Goal: Information Seeking & Learning: Learn about a topic

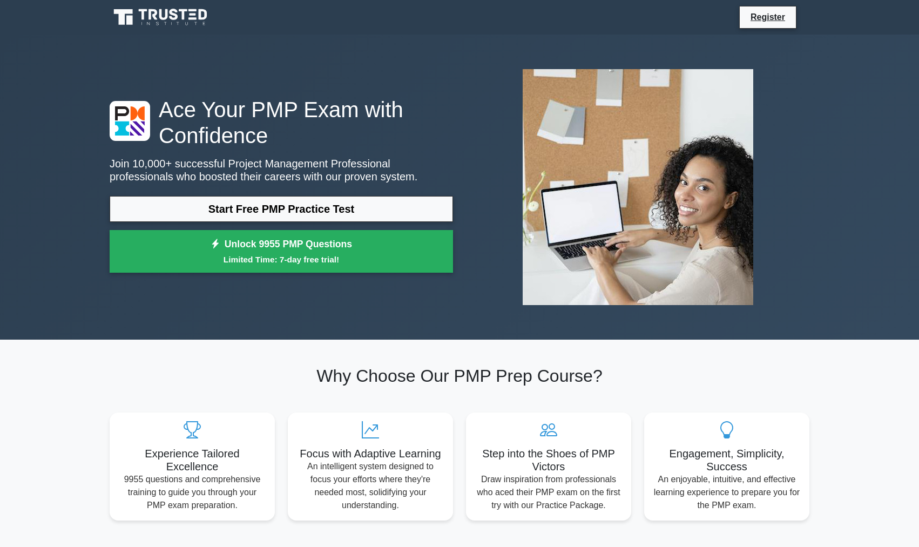
click at [277, 332] on div "Ace Your PMP Exam with Confidence Join 10,000+ successful Project Management Pr…" at bounding box center [459, 187] width 713 height 305
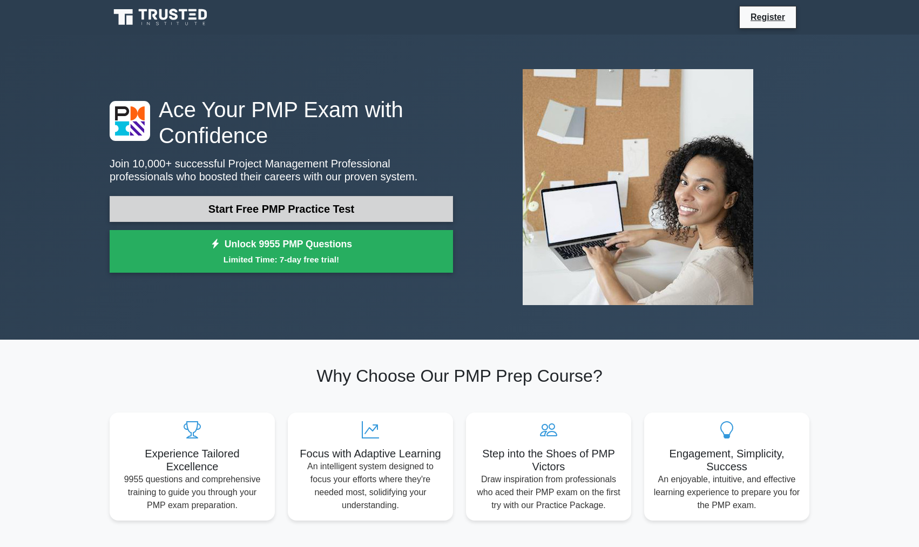
click at [357, 214] on link "Start Free PMP Practice Test" at bounding box center [282, 209] width 344 height 26
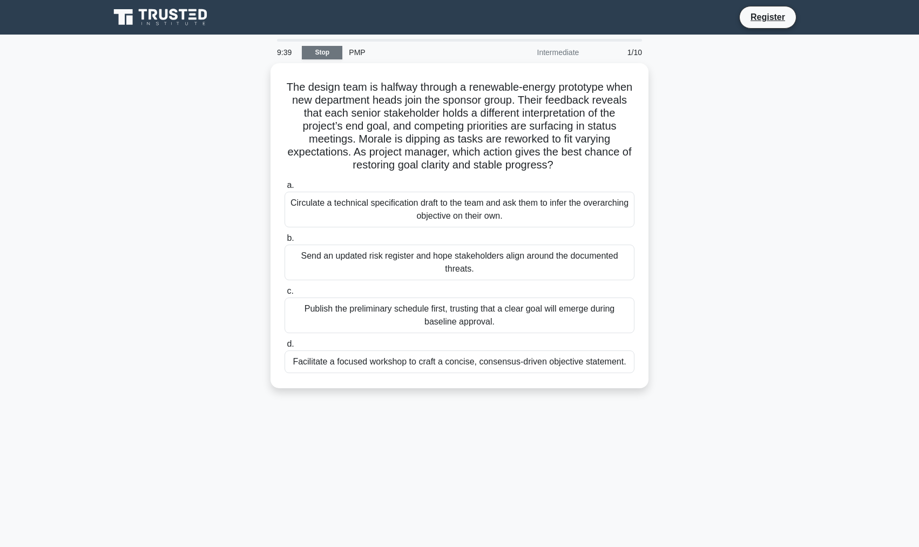
click at [335, 55] on link "Stop" at bounding box center [322, 53] width 41 height 14
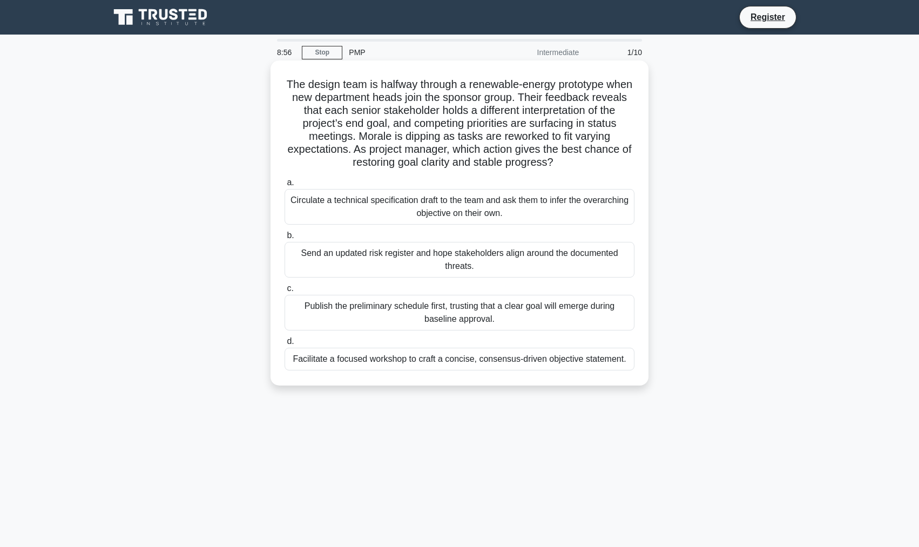
click at [513, 314] on div "Publish the preliminary schedule first, trusting that a clear goal will emerge …" at bounding box center [460, 313] width 350 height 36
click at [285, 292] on input "c. Publish the preliminary schedule first, trusting that a clear goal will emer…" at bounding box center [285, 288] width 0 height 7
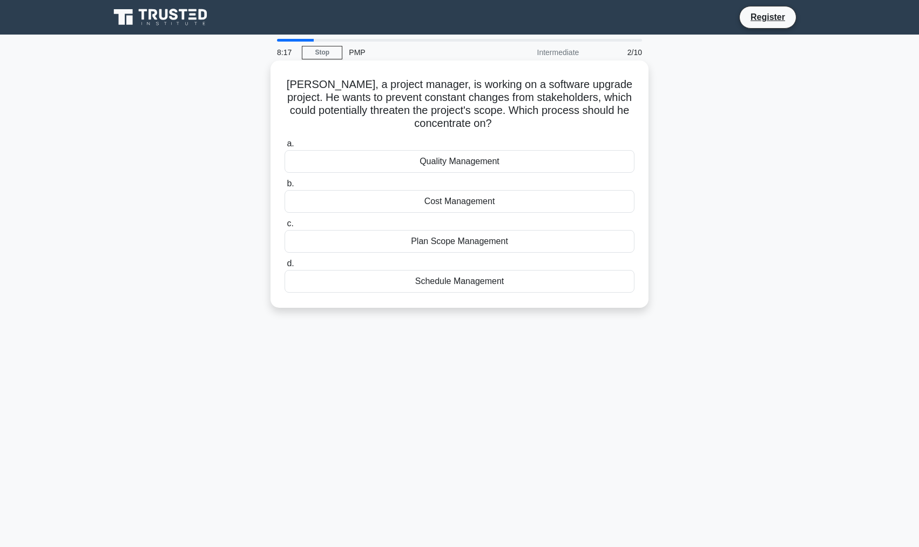
click at [489, 239] on div "Plan Scope Management" at bounding box center [460, 241] width 350 height 23
click at [285, 227] on input "c. Plan Scope Management" at bounding box center [285, 223] width 0 height 7
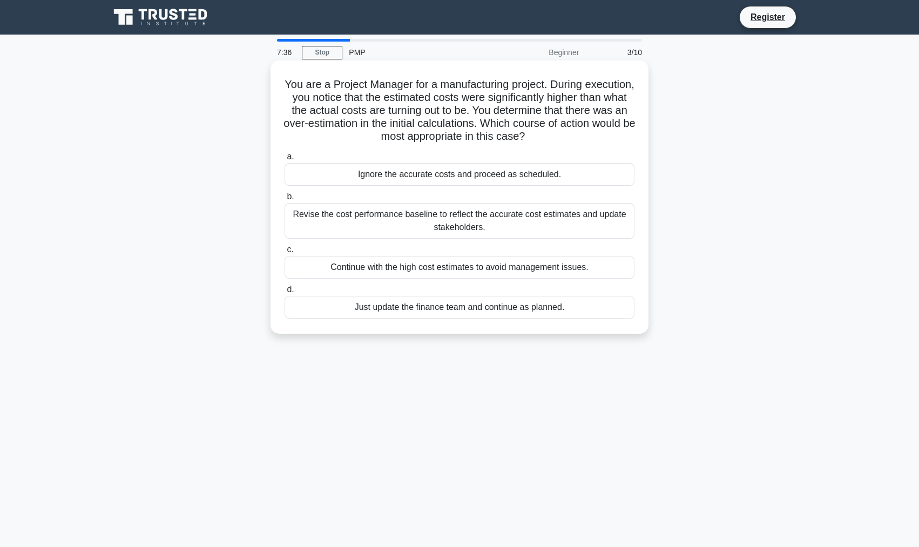
click at [400, 227] on div "Revise the cost performance baseline to reflect the accurate cost estimates and…" at bounding box center [460, 221] width 350 height 36
click at [285, 200] on input "b. Revise the cost performance baseline to reflect the accurate cost estimates …" at bounding box center [285, 196] width 0 height 7
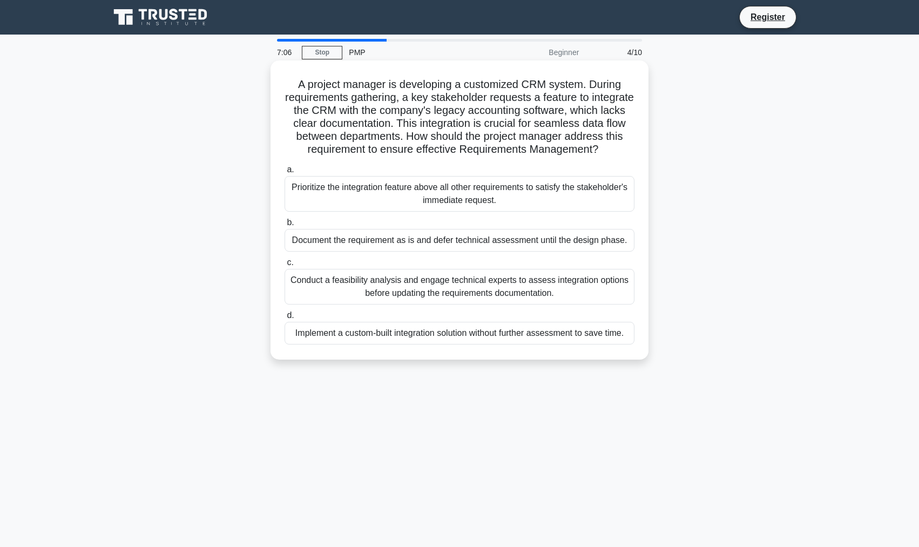
click at [360, 305] on div "Conduct a feasibility analysis and engage technical experts to assess integrati…" at bounding box center [460, 287] width 350 height 36
click at [285, 266] on input "c. Conduct a feasibility analysis and engage technical experts to assess integr…" at bounding box center [285, 262] width 0 height 7
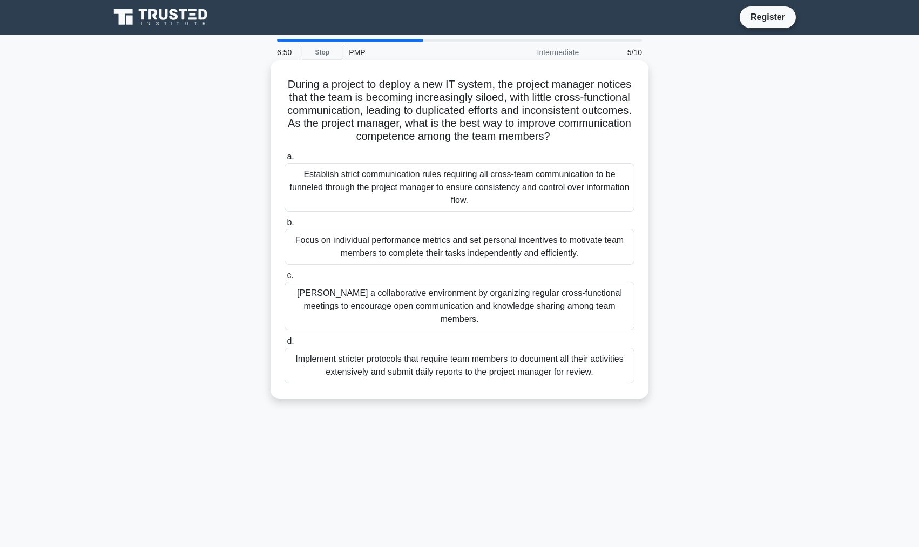
click at [392, 194] on div "Establish strict communication rules requiring all cross-team communication to …" at bounding box center [460, 187] width 350 height 49
click at [285, 160] on input "a. Establish strict communication rules requiring all cross-team communication …" at bounding box center [285, 156] width 0 height 7
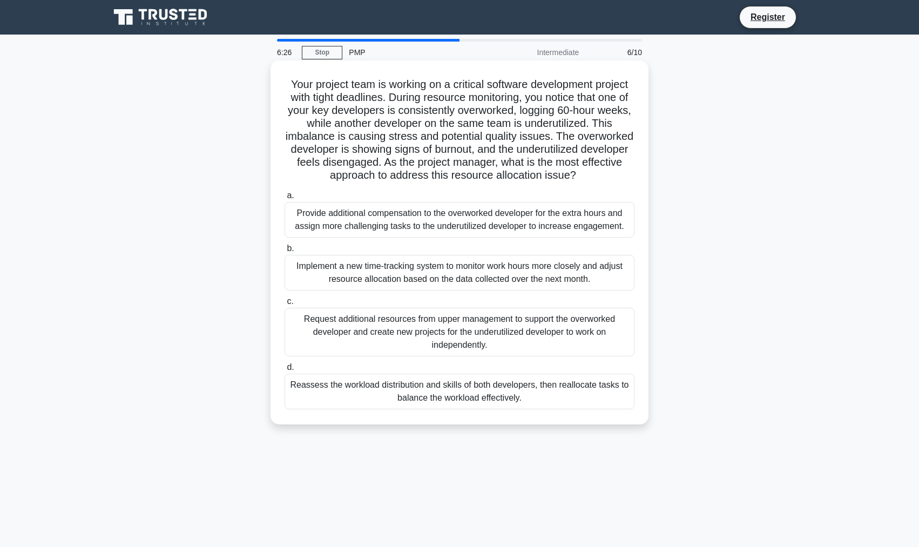
click at [362, 291] on div "Implement a new time-tracking system to monitor work hours more closely and adj…" at bounding box center [460, 273] width 350 height 36
click at [285, 252] on input "b. Implement a new time-tracking system to monitor work hours more closely and …" at bounding box center [285, 248] width 0 height 7
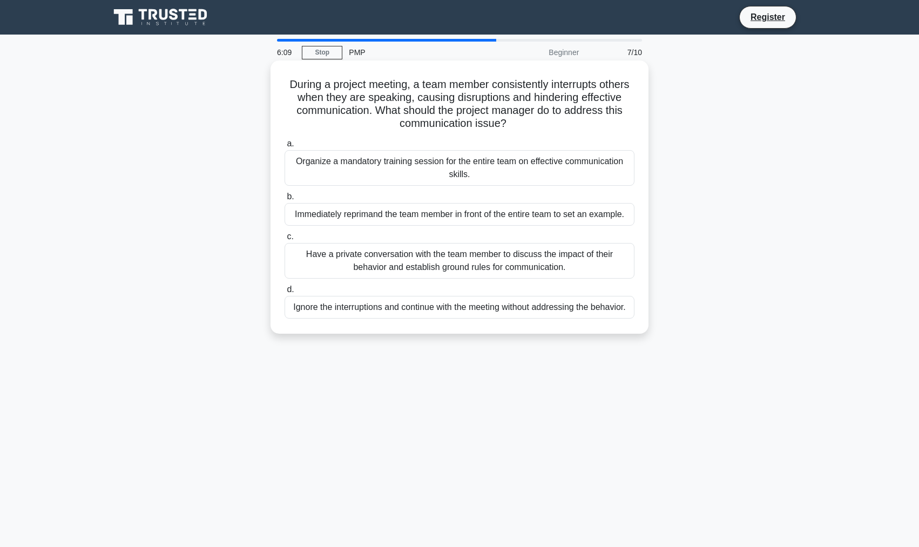
click at [384, 275] on div "Have a private conversation with the team member to discuss the impact of their…" at bounding box center [460, 261] width 350 height 36
click at [285, 240] on input "c. Have a private conversation with the team member to discuss the impact of th…" at bounding box center [285, 236] width 0 height 7
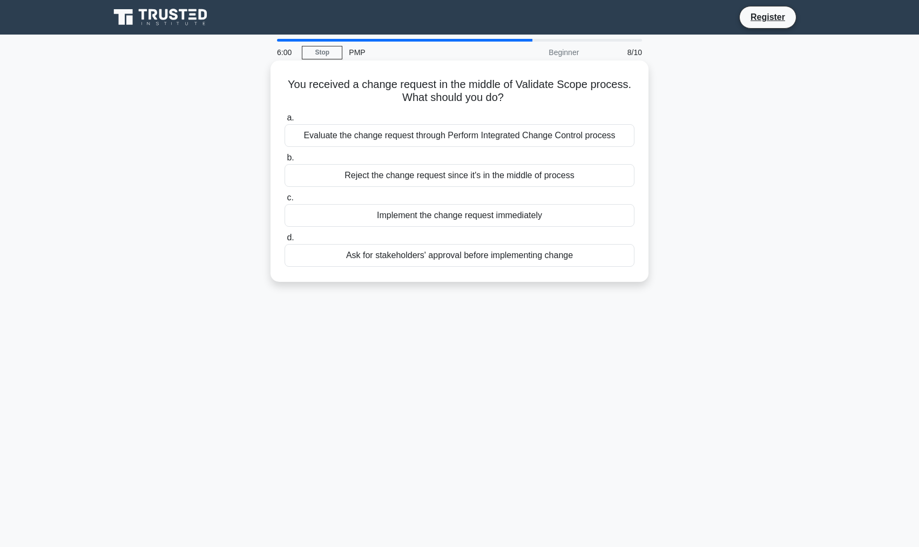
click at [374, 262] on div "Ask for stakeholders' approval before implementing change" at bounding box center [460, 255] width 350 height 23
click at [285, 241] on input "d. Ask for stakeholders' approval before implementing change" at bounding box center [285, 237] width 0 height 7
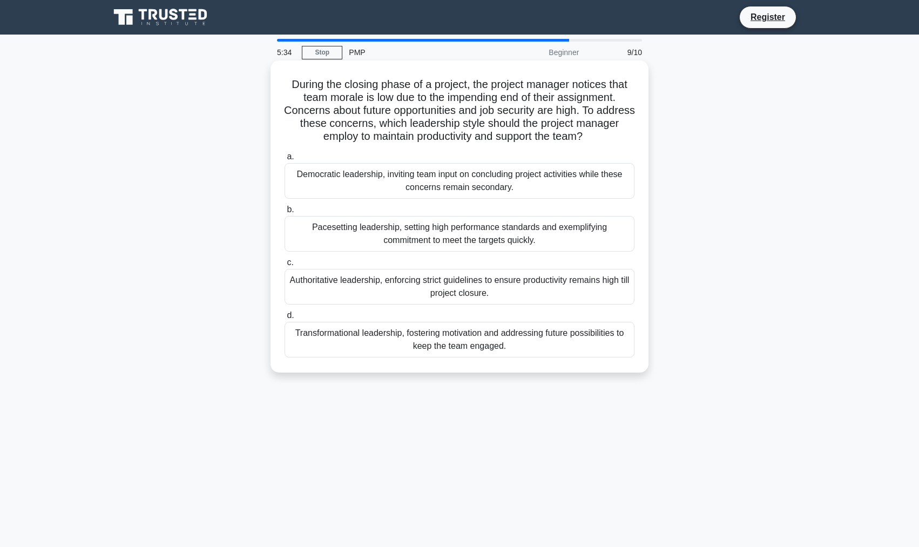
click at [391, 343] on div "Transformational leadership, fostering motivation and addressing future possibi…" at bounding box center [460, 340] width 350 height 36
click at [285, 319] on input "d. Transformational leadership, fostering motivation and addressing future poss…" at bounding box center [285, 315] width 0 height 7
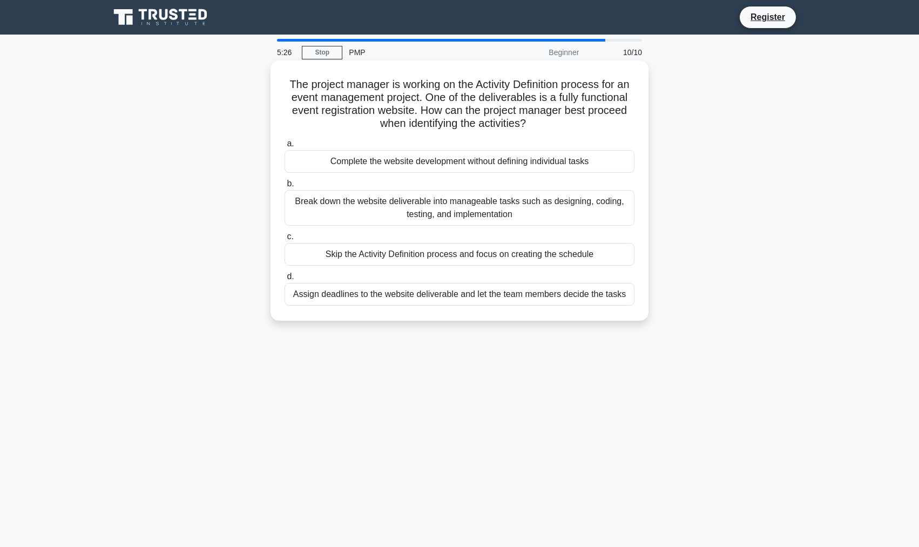
click at [362, 221] on div "Break down the website deliverable into manageable tasks such as designing, cod…" at bounding box center [460, 208] width 350 height 36
click at [285, 187] on input "b. Break down the website deliverable into manageable tasks such as designing, …" at bounding box center [285, 183] width 0 height 7
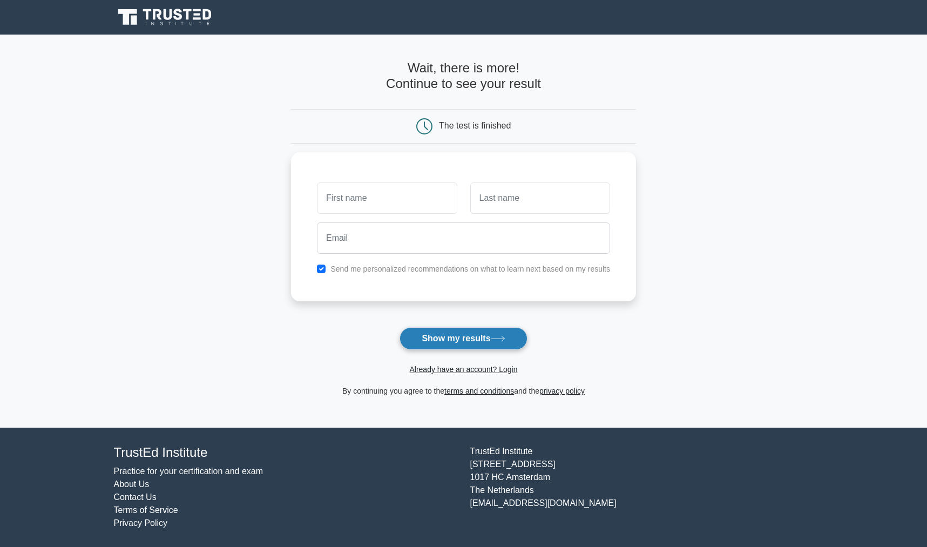
click at [426, 344] on button "Show my results" at bounding box center [463, 338] width 127 height 23
click at [392, 196] on input "text" at bounding box center [387, 195] width 140 height 31
type input "marida"
click at [502, 190] on input "text" at bounding box center [540, 195] width 140 height 31
type input "muscianese"
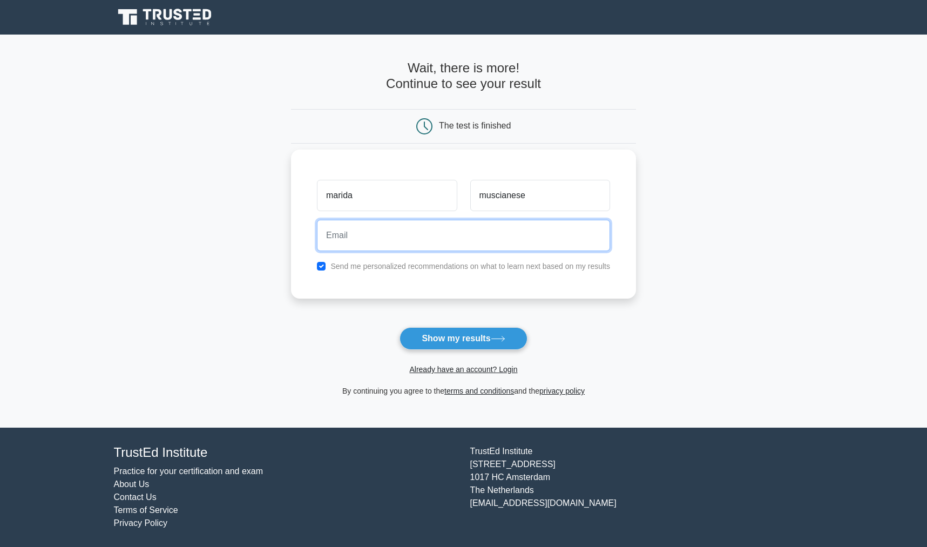
click at [419, 234] on input "email" at bounding box center [463, 235] width 293 height 31
type input "marida.muscianese@tii.ae"
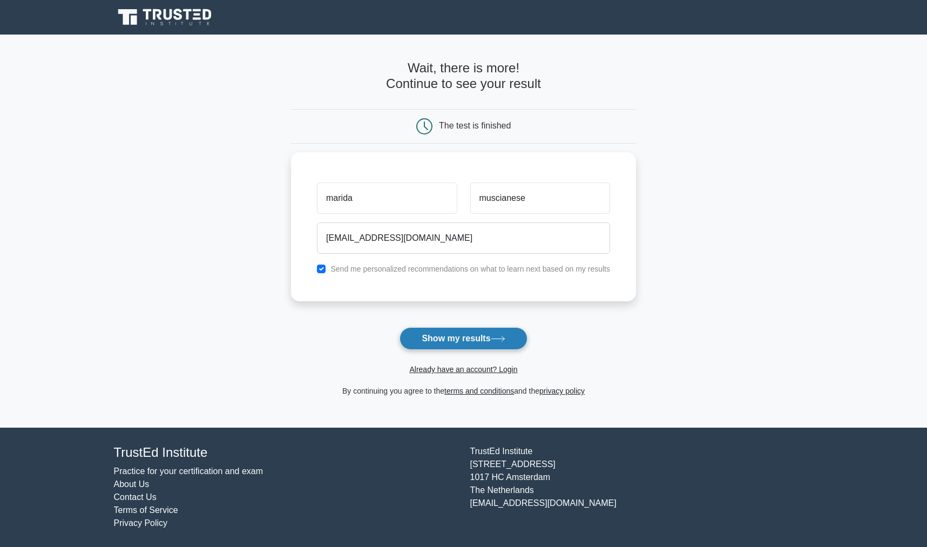
click at [461, 346] on button "Show my results" at bounding box center [463, 338] width 127 height 23
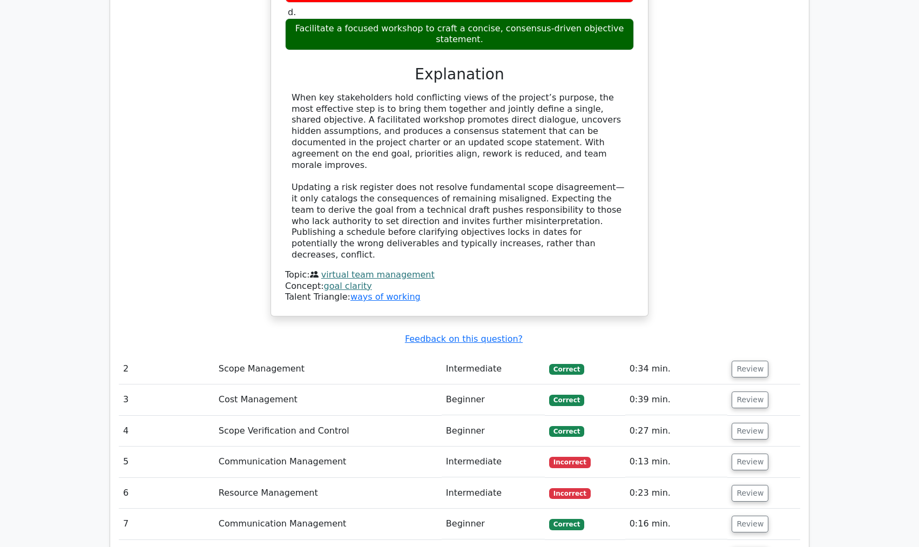
scroll to position [1296, 0]
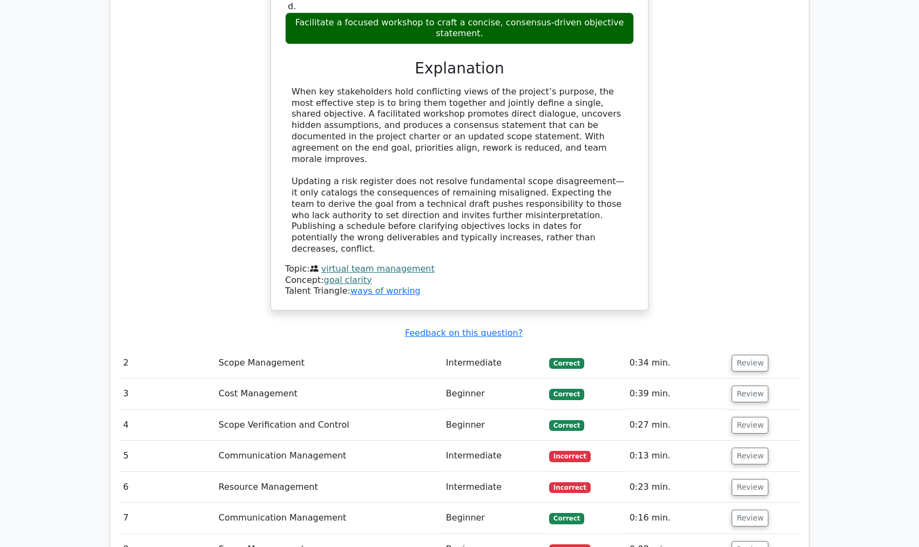
click at [142, 441] on td "5" at bounding box center [167, 456] width 96 height 31
click at [268, 441] on td "Communication Management" at bounding box center [327, 456] width 227 height 31
click at [755, 448] on button "Review" at bounding box center [750, 456] width 37 height 17
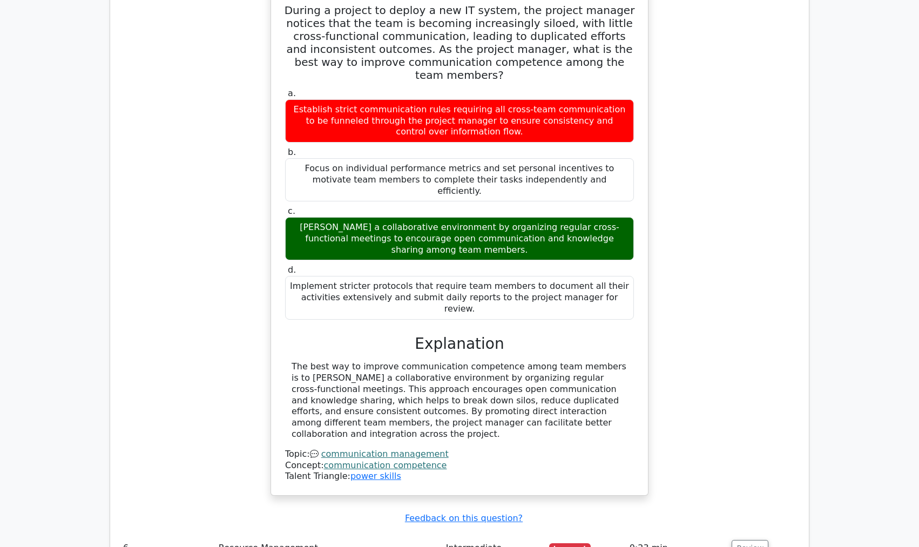
scroll to position [1836, 0]
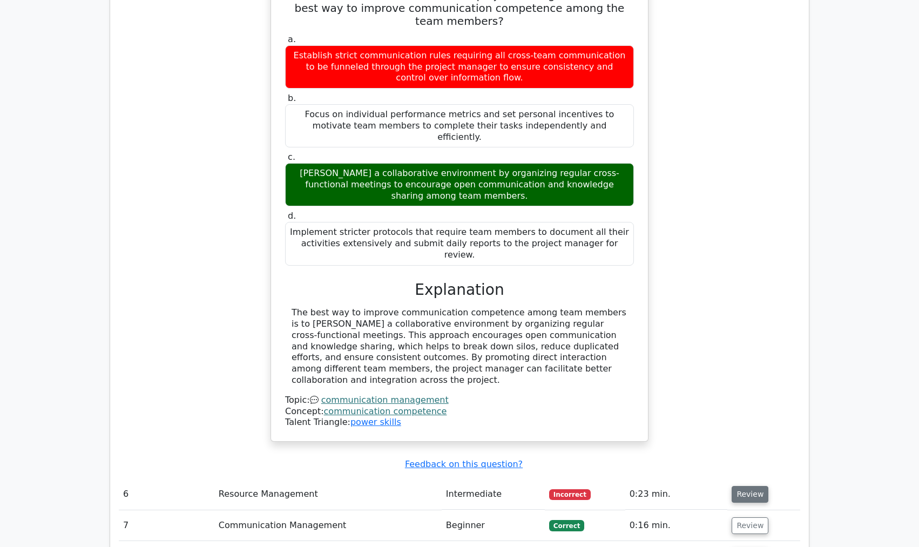
click at [745, 486] on button "Review" at bounding box center [750, 494] width 37 height 17
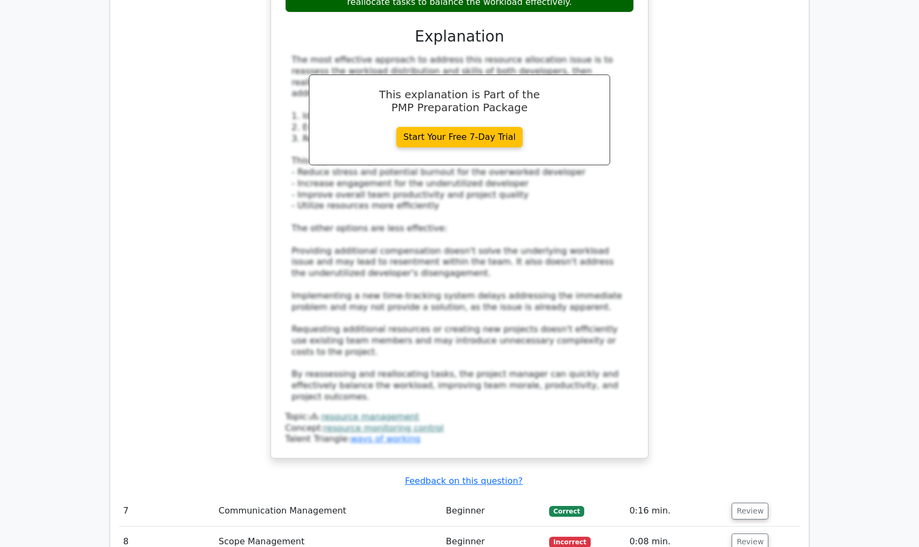
scroll to position [2701, 0]
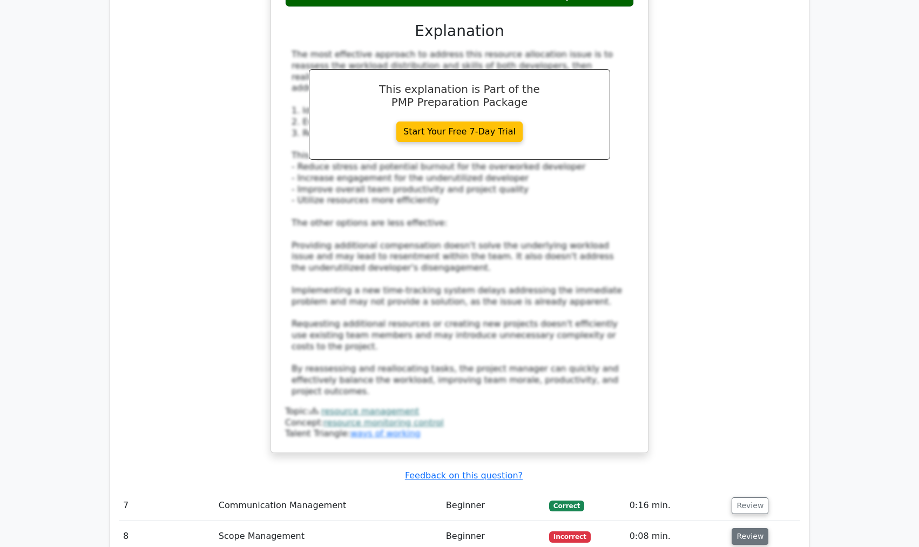
click at [751, 528] on button "Review" at bounding box center [750, 536] width 37 height 17
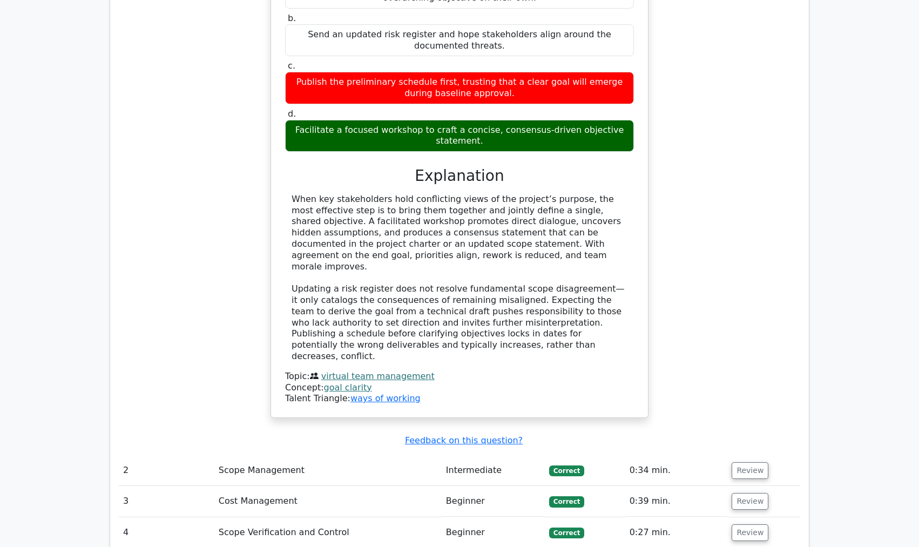
scroll to position [1188, 0]
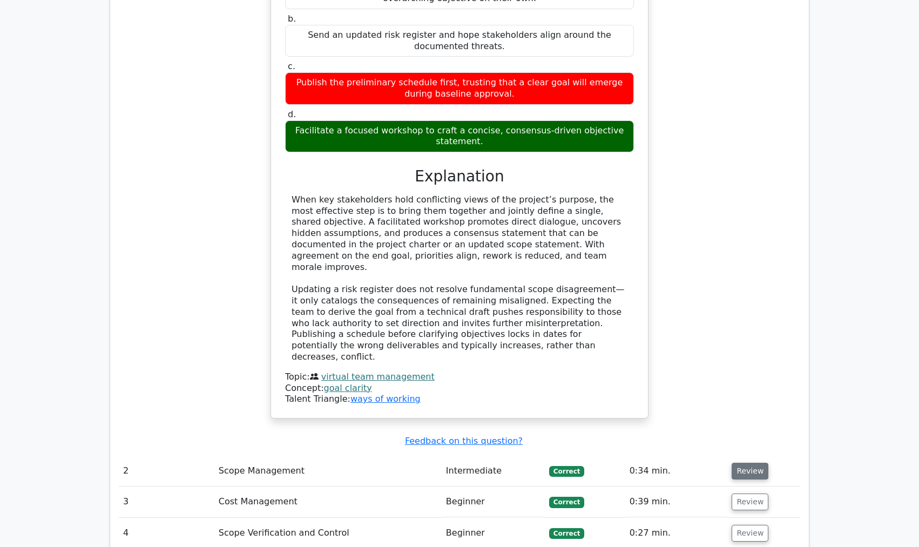
click at [746, 463] on button "Review" at bounding box center [750, 471] width 37 height 17
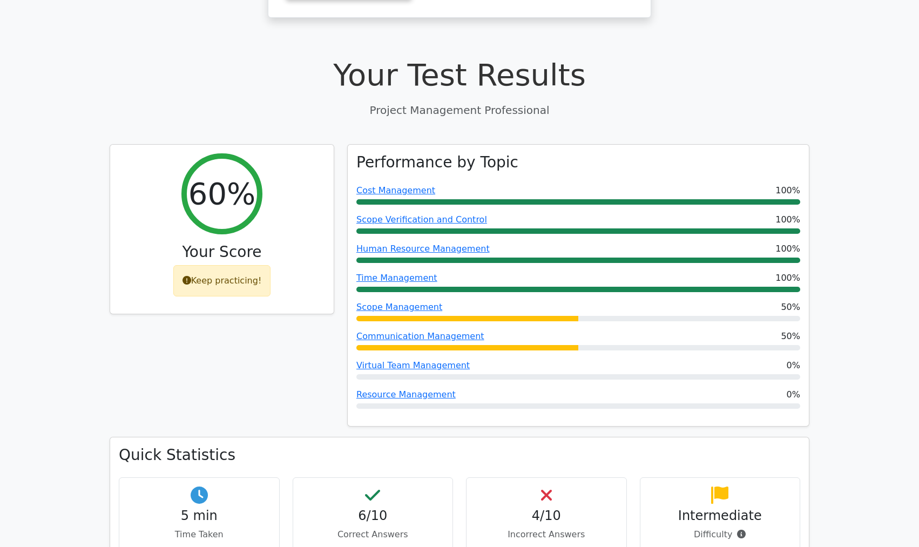
scroll to position [270, 0]
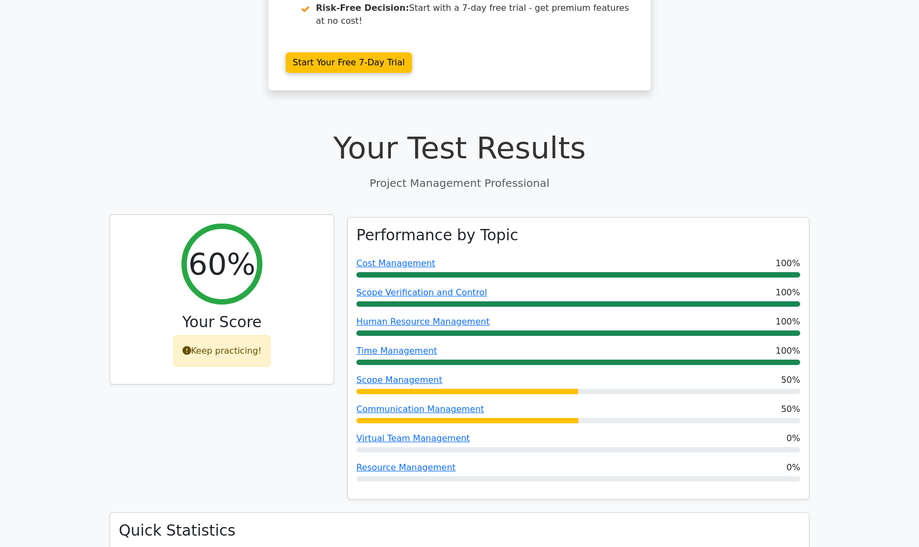
click at [219, 335] on div "Keep practicing!" at bounding box center [222, 350] width 98 height 31
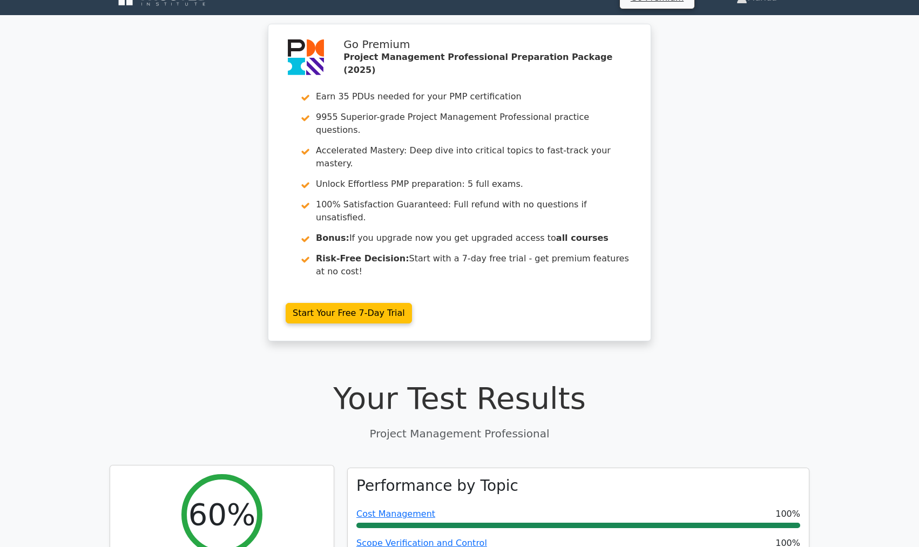
scroll to position [0, 0]
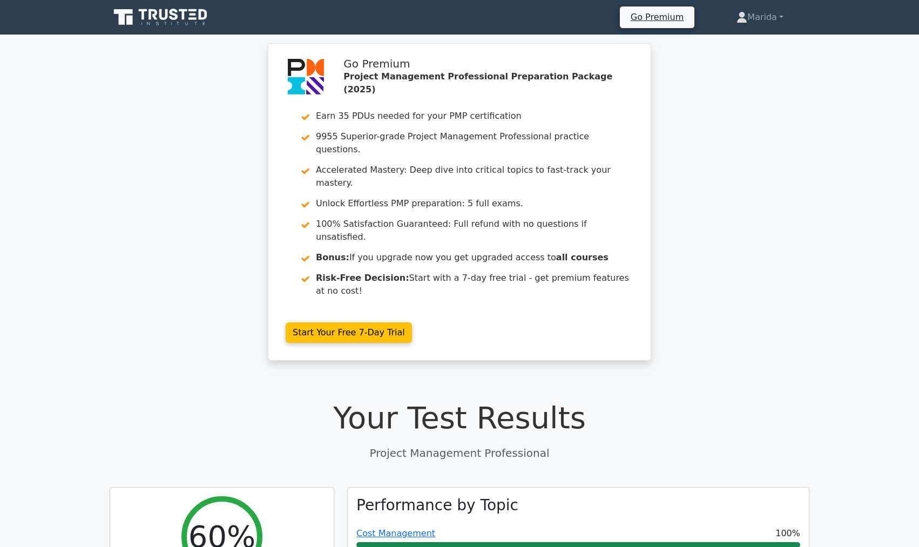
click at [167, 19] on icon at bounding box center [162, 17] width 104 height 21
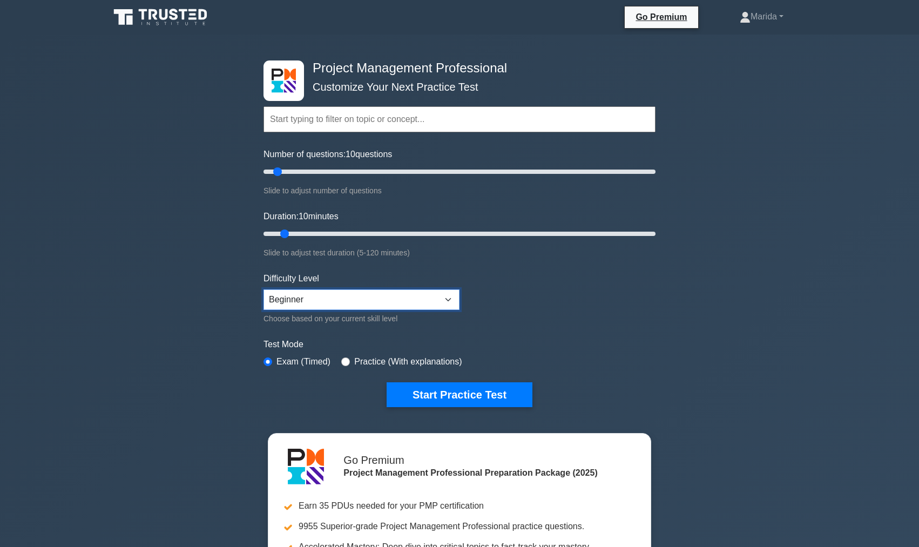
click at [294, 305] on select "Beginner Intermediate Expert" at bounding box center [362, 300] width 196 height 21
click at [183, 277] on div "Project Management Professional Customize Your Next Practice Test Topics Scope …" at bounding box center [459, 374] width 919 height 679
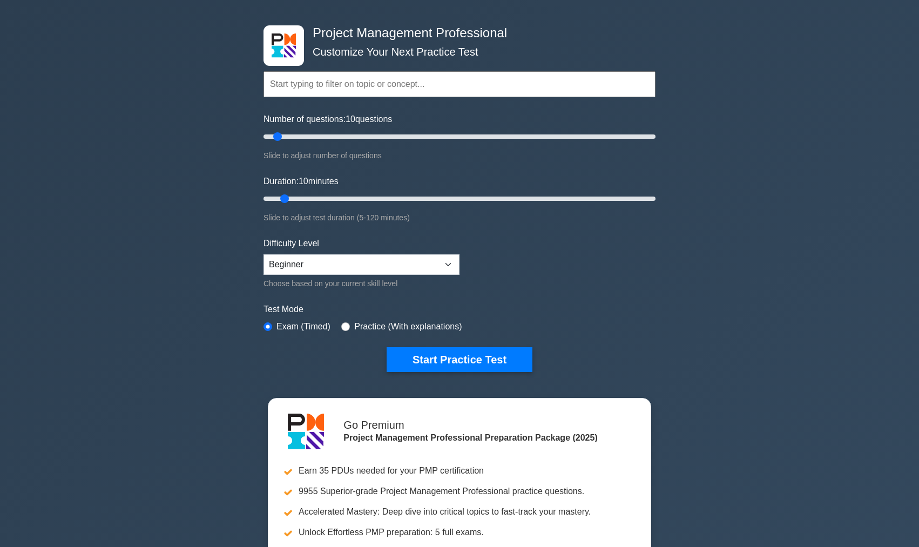
scroll to position [54, 0]
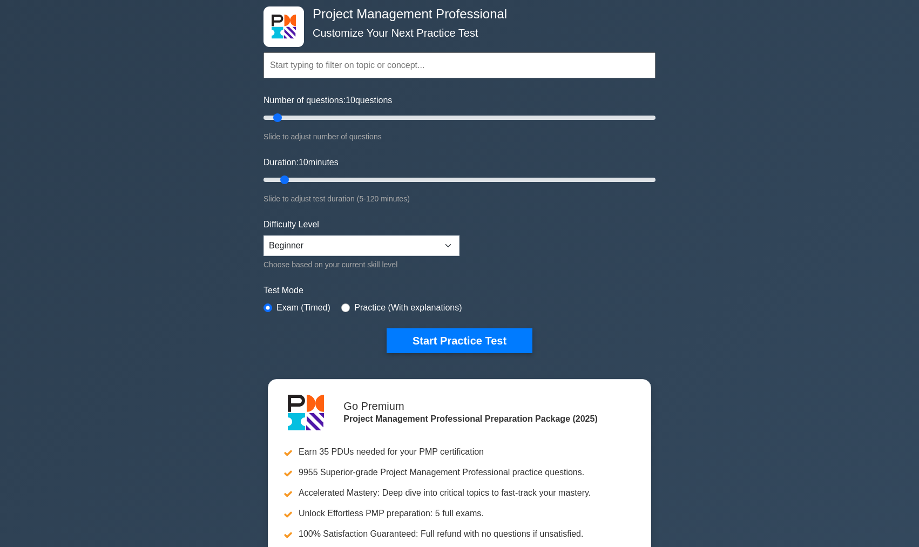
click at [374, 308] on label "Practice (With explanations)" at bounding box center [407, 307] width 107 height 13
click at [346, 307] on input "radio" at bounding box center [345, 308] width 9 height 9
radio input "true"
click at [416, 343] on button "Start Practice Test" at bounding box center [460, 340] width 146 height 25
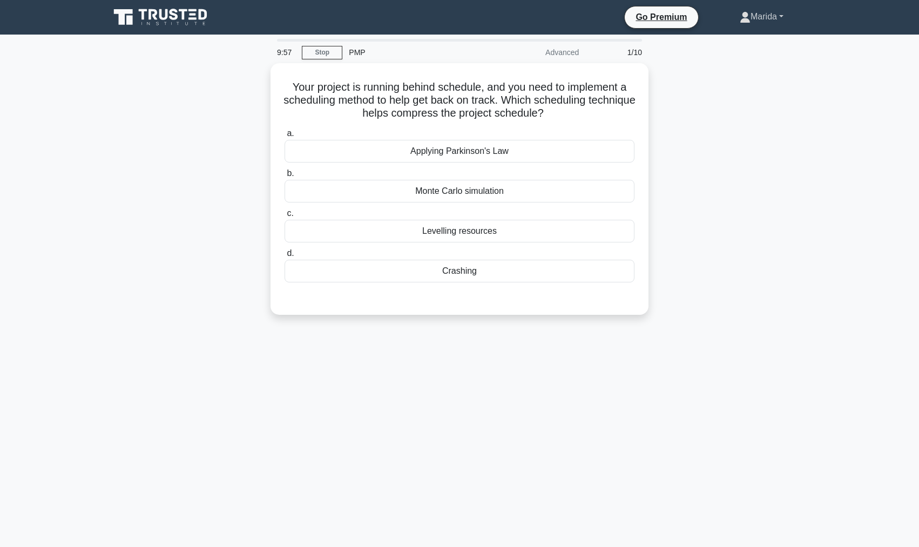
click at [769, 21] on link "Marida" at bounding box center [762, 17] width 96 height 22
click at [763, 45] on link "Profile" at bounding box center [757, 41] width 85 height 17
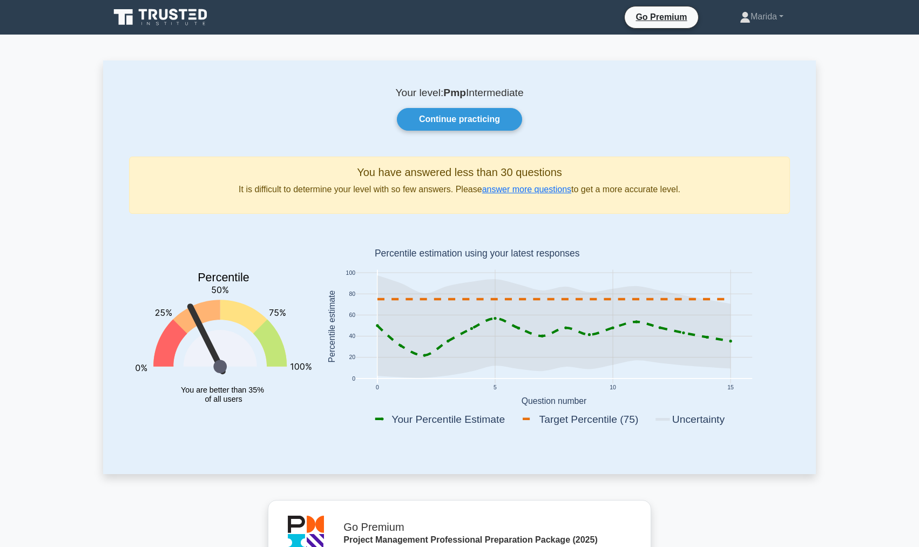
click at [172, 15] on icon at bounding box center [162, 17] width 104 height 21
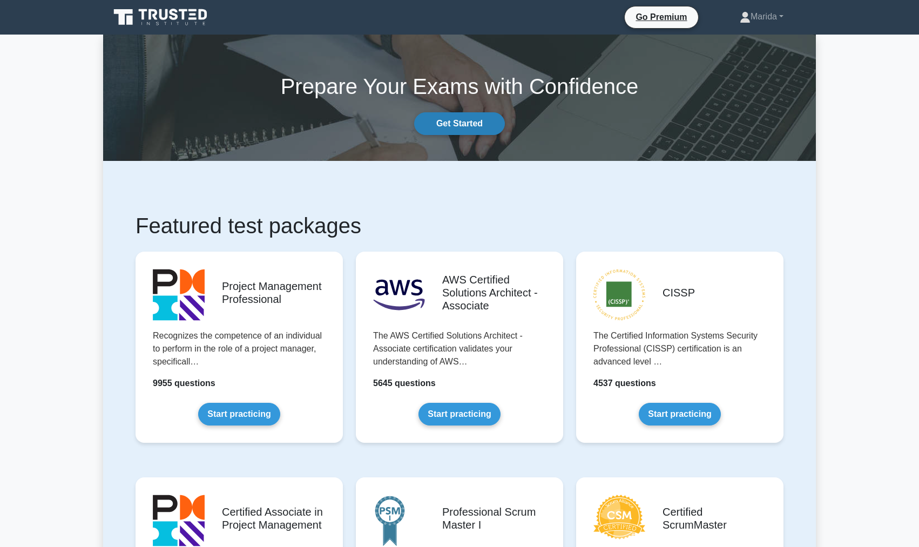
click at [463, 123] on link "Get Started" at bounding box center [459, 123] width 91 height 23
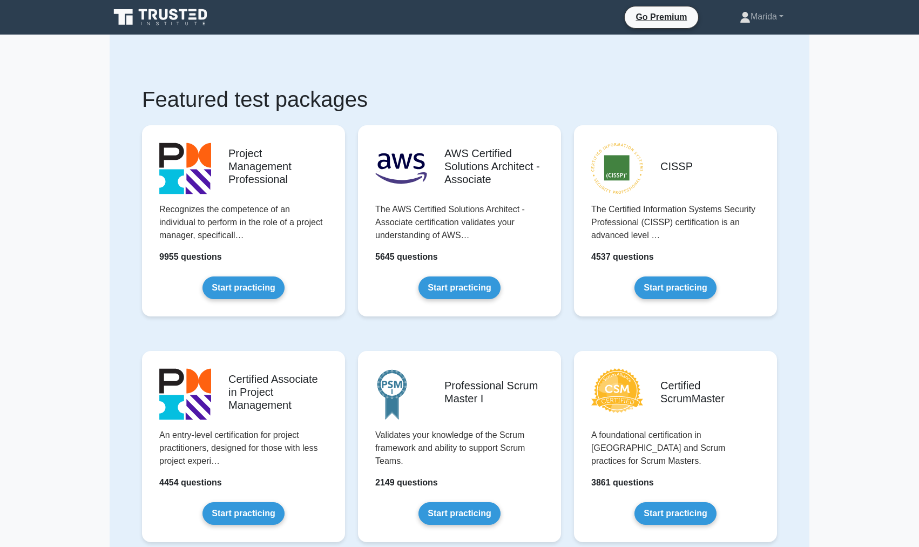
click at [146, 19] on icon at bounding box center [162, 17] width 104 height 21
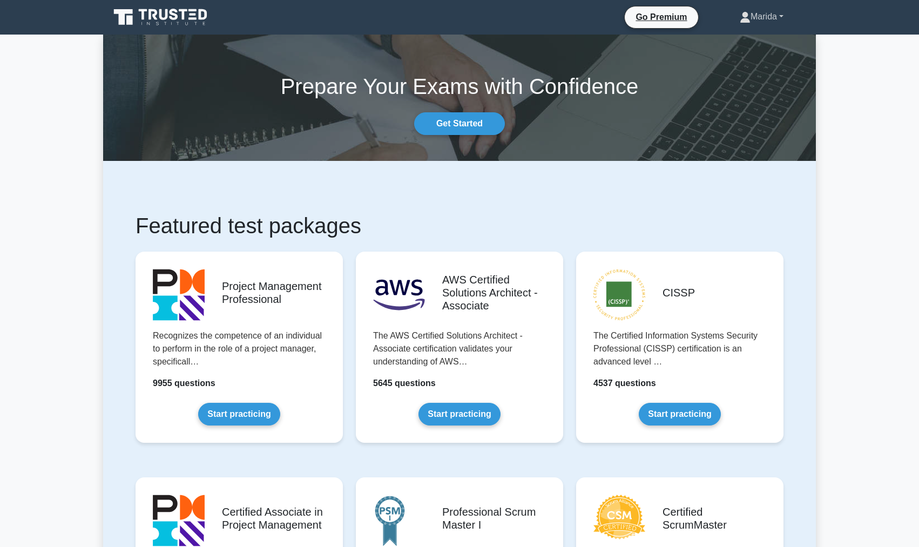
click at [782, 16] on link "Marida" at bounding box center [762, 17] width 96 height 22
click at [773, 37] on link "Profile" at bounding box center [757, 41] width 85 height 17
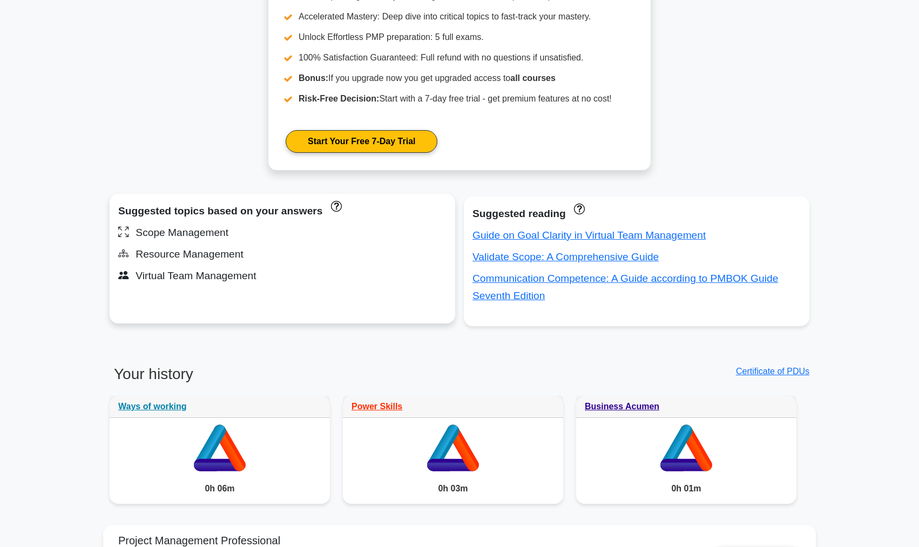
scroll to position [594, 0]
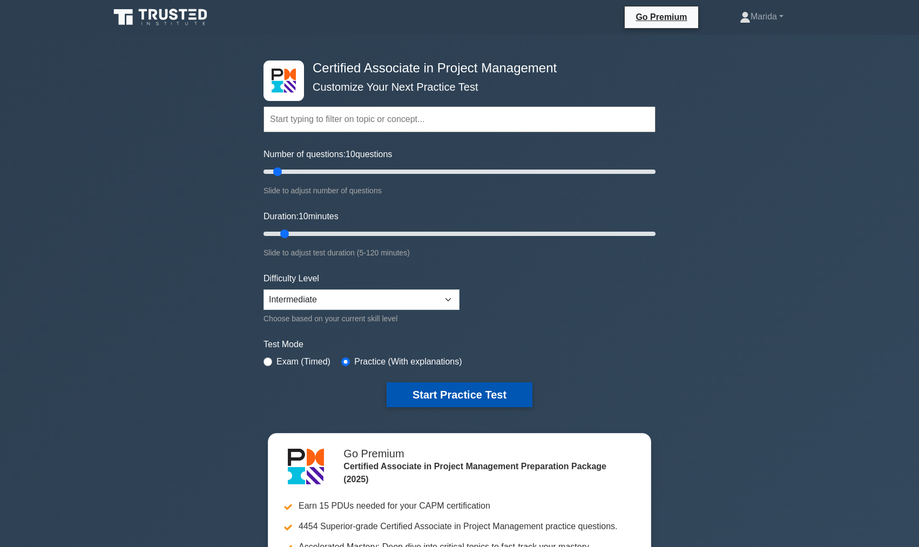
click at [495, 391] on button "Start Practice Test" at bounding box center [460, 394] width 146 height 25
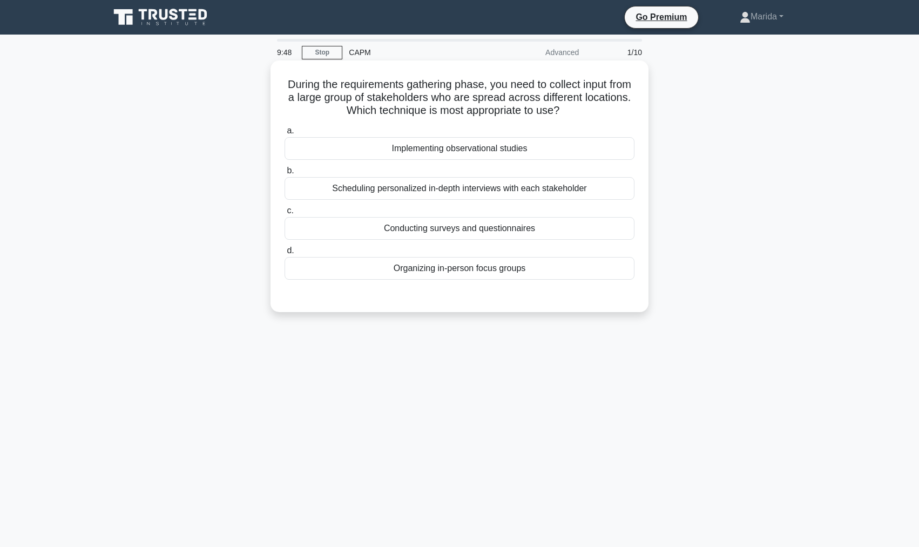
click at [460, 230] on div "Conducting surveys and questionnaires" at bounding box center [460, 228] width 350 height 23
click at [285, 214] on input "c. Conducting surveys and questionnaires" at bounding box center [285, 210] width 0 height 7
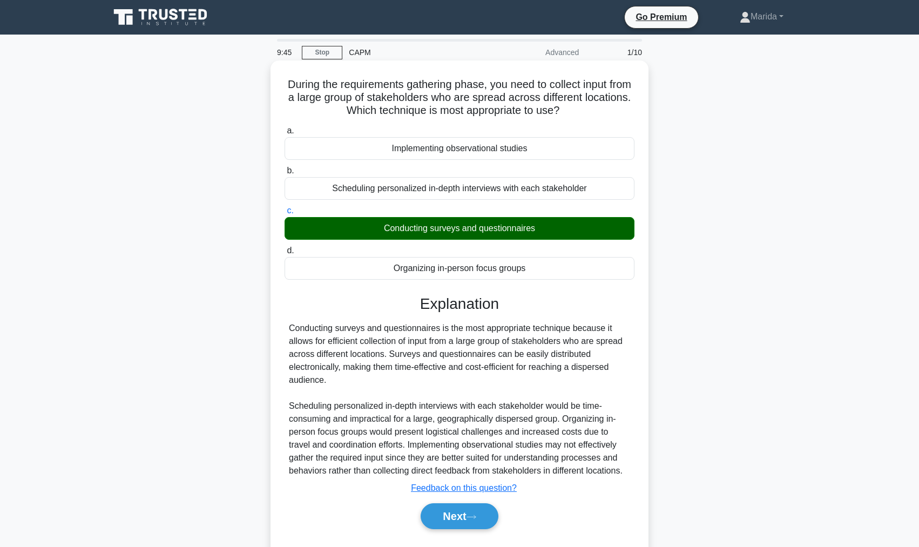
scroll to position [36, 0]
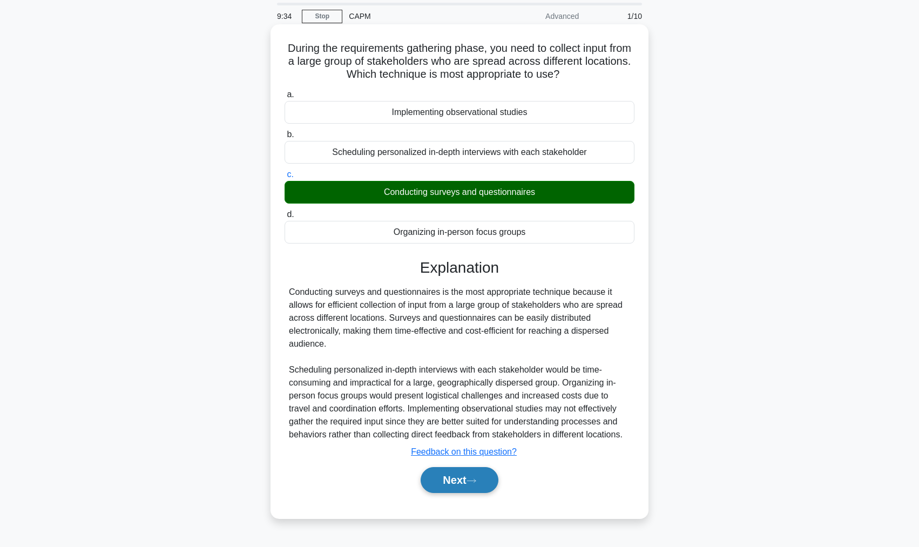
click at [483, 486] on button "Next" at bounding box center [459, 480] width 77 height 26
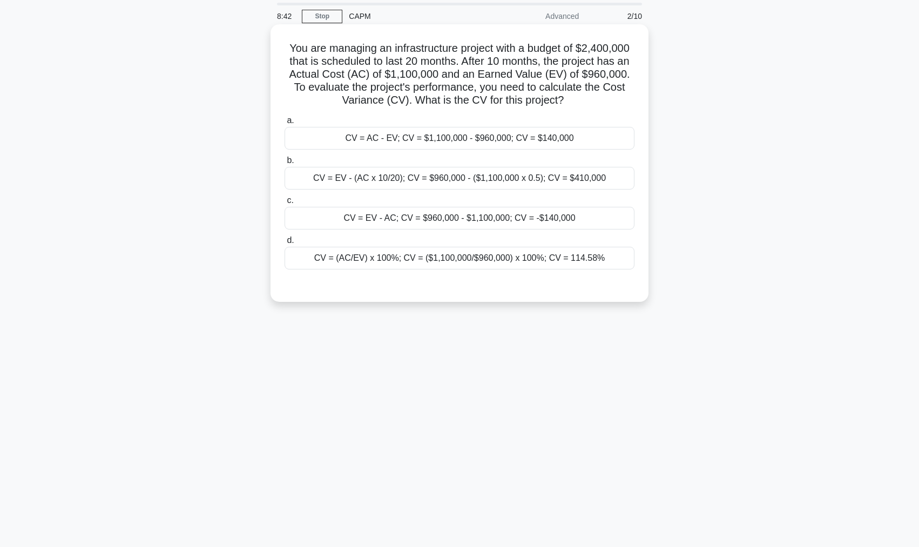
click at [430, 222] on div "CV = EV - AC; CV = $960,000 - $1,100,000; CV = -$140,000" at bounding box center [460, 218] width 350 height 23
click at [285, 204] on input "c. CV = EV - AC; CV = $960,000 - $1,100,000; CV = -$140,000" at bounding box center [285, 200] width 0 height 7
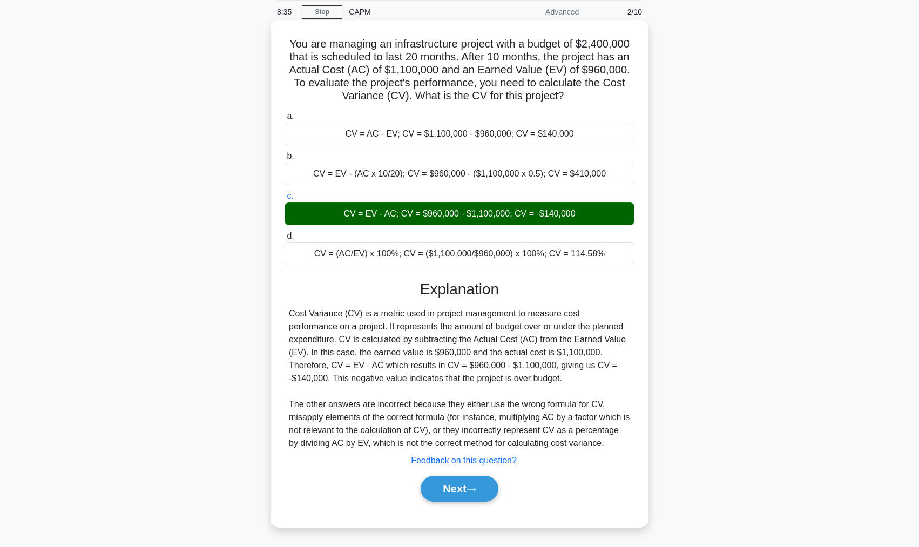
scroll to position [42, 0]
drag, startPoint x: 455, startPoint y: 484, endPoint x: 456, endPoint y: 475, distance: 8.7
click at [455, 484] on button "Next" at bounding box center [459, 488] width 77 height 26
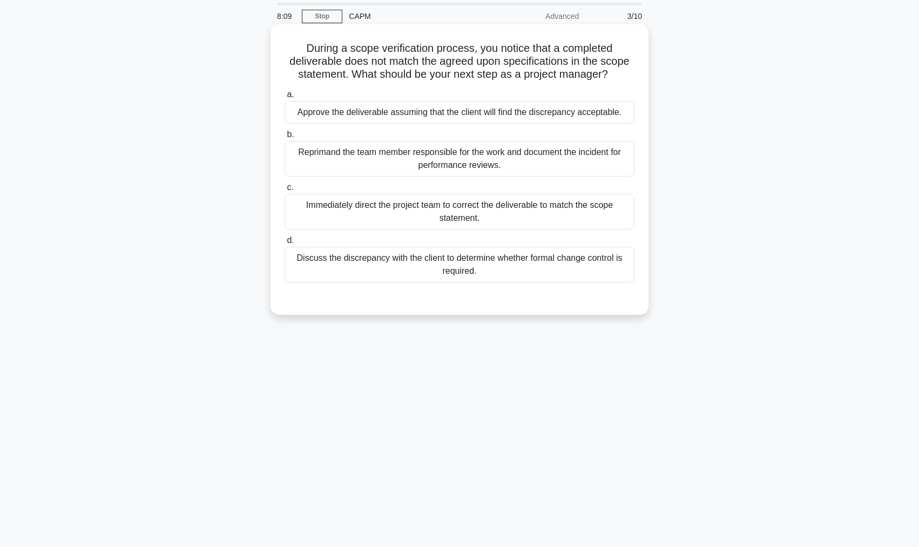
click at [368, 217] on div "Immediately direct the project team to correct the deliverable to match the sco…" at bounding box center [460, 212] width 350 height 36
click at [285, 191] on input "c. Immediately direct the project team to correct the deliverable to match the …" at bounding box center [285, 187] width 0 height 7
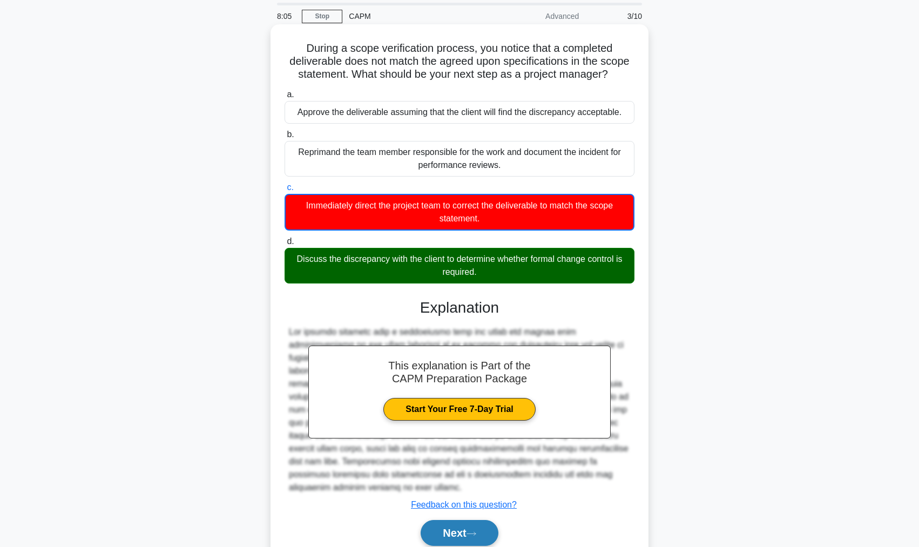
click at [462, 520] on button "Next" at bounding box center [459, 533] width 77 height 26
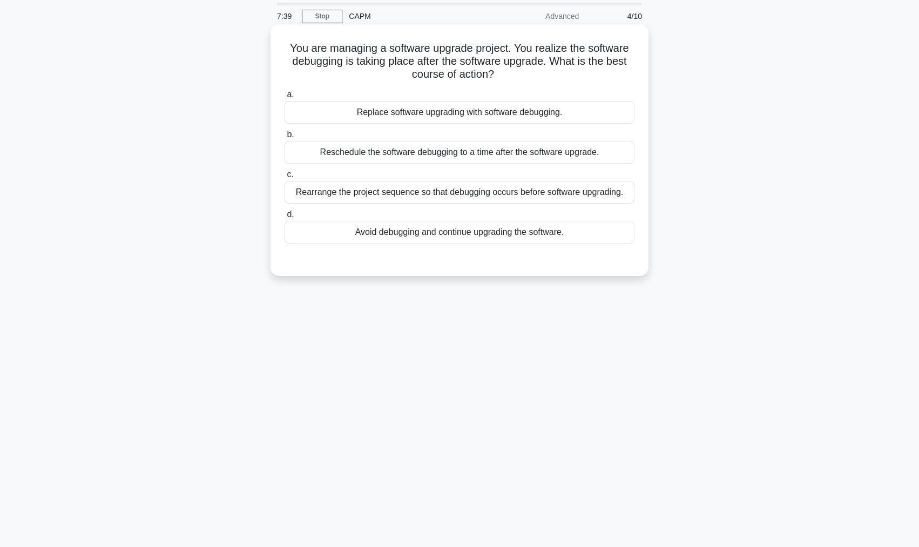
click at [412, 196] on div "Rearrange the project sequence so that debugging occurs before software upgradi…" at bounding box center [460, 192] width 350 height 23
click at [285, 178] on input "c. Rearrange the project sequence so that debugging occurs before software upgr…" at bounding box center [285, 174] width 0 height 7
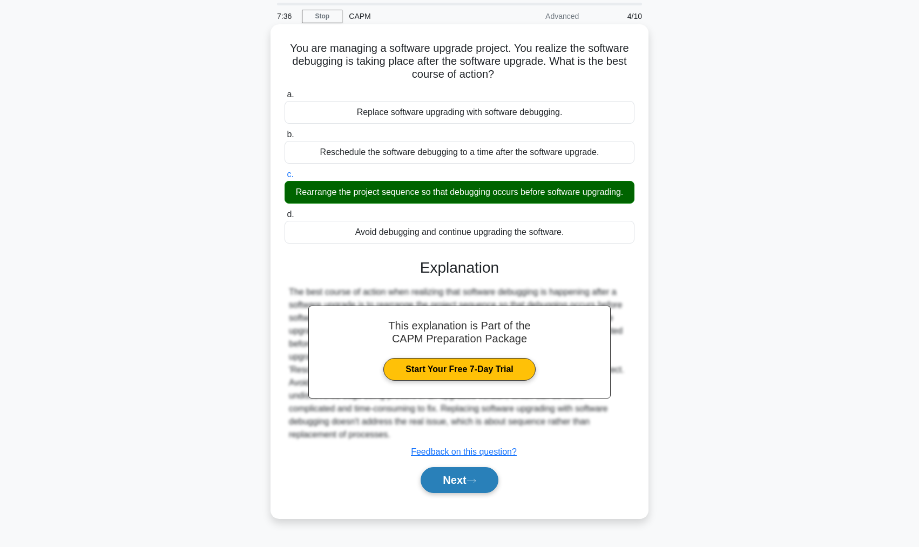
click at [473, 479] on icon at bounding box center [472, 481] width 10 height 6
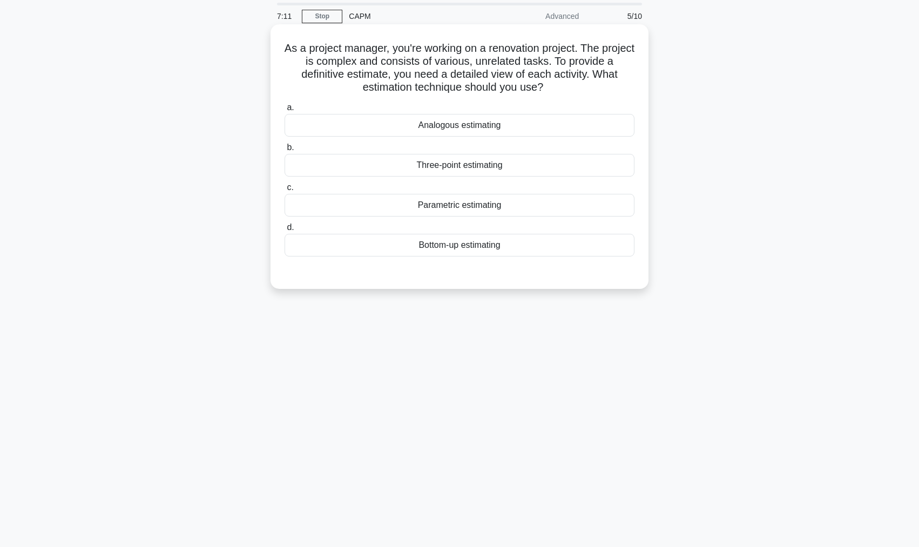
click at [475, 205] on div "Parametric estimating" at bounding box center [460, 205] width 350 height 23
click at [285, 191] on input "c. Parametric estimating" at bounding box center [285, 187] width 0 height 7
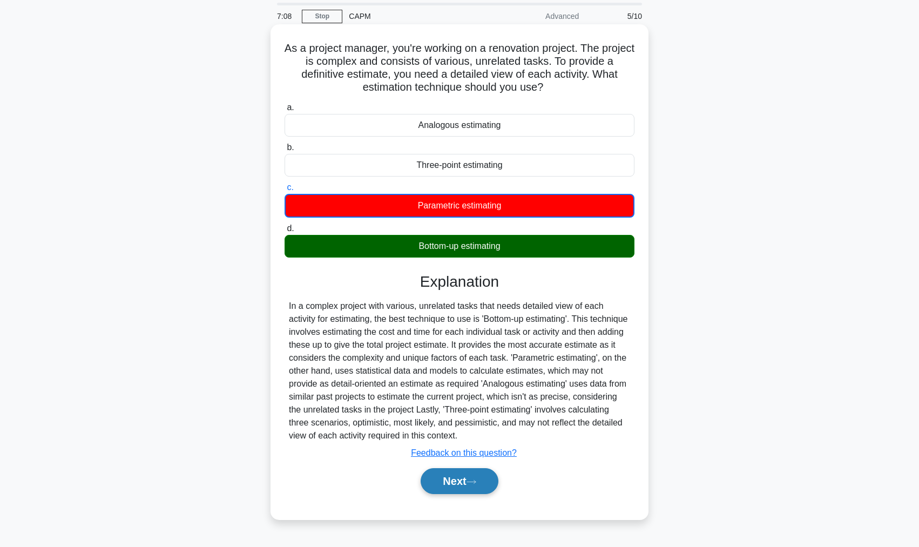
click at [454, 491] on button "Next" at bounding box center [459, 481] width 77 height 26
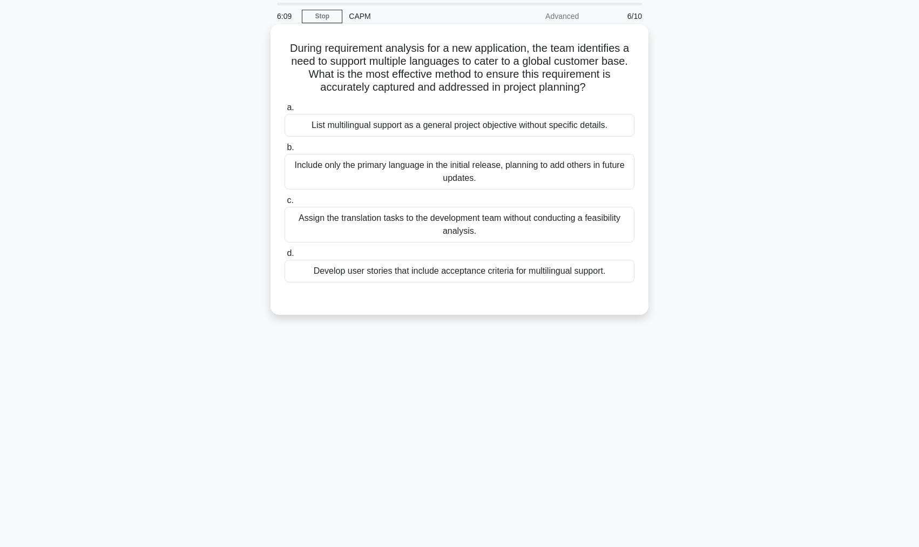
click at [528, 183] on div "Include only the primary language in the initial release, planning to add other…" at bounding box center [460, 172] width 350 height 36
click at [285, 151] on input "b. Include only the primary language in the initial release, planning to add ot…" at bounding box center [285, 147] width 0 height 7
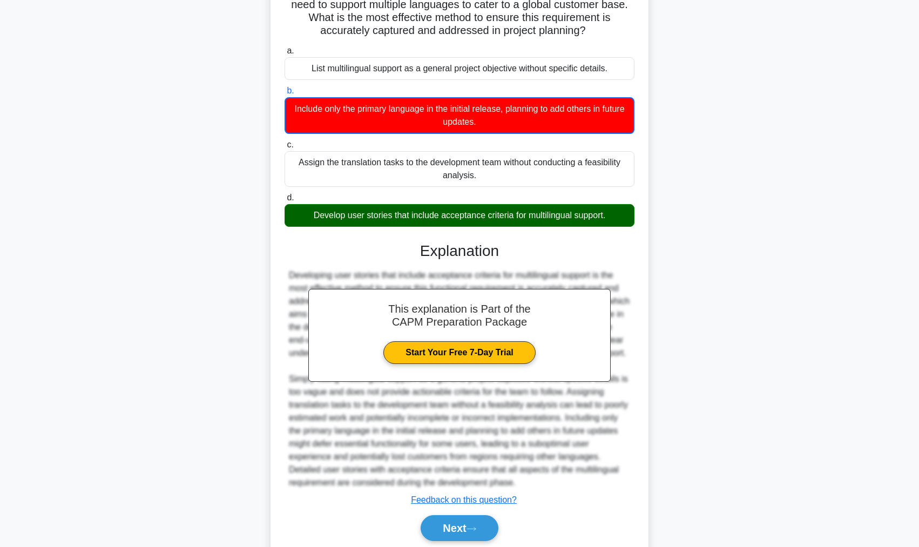
scroll to position [146, 0]
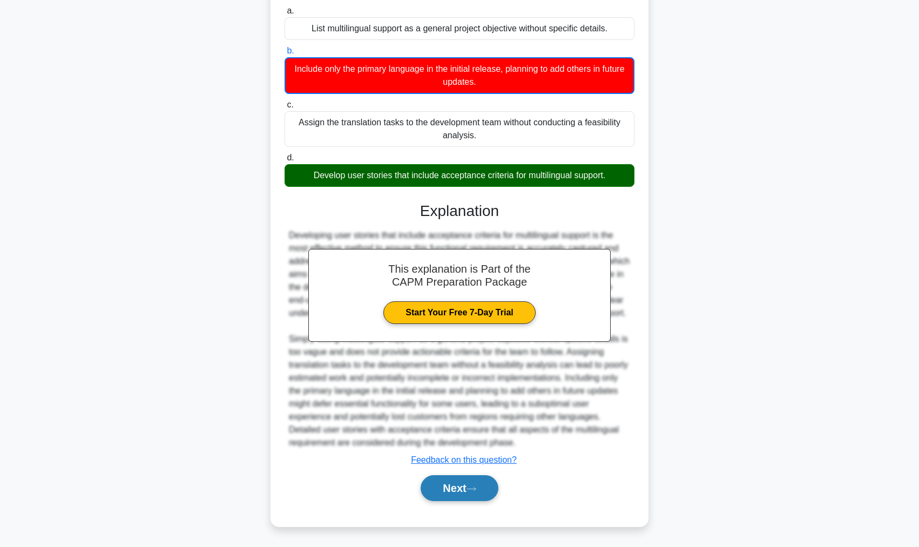
click at [442, 483] on button "Next" at bounding box center [459, 488] width 77 height 26
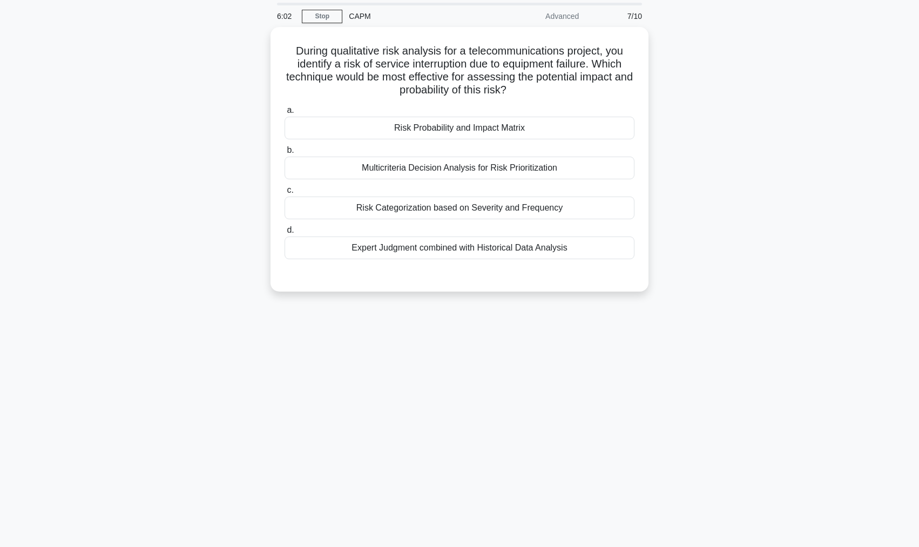
scroll to position [36, 0]
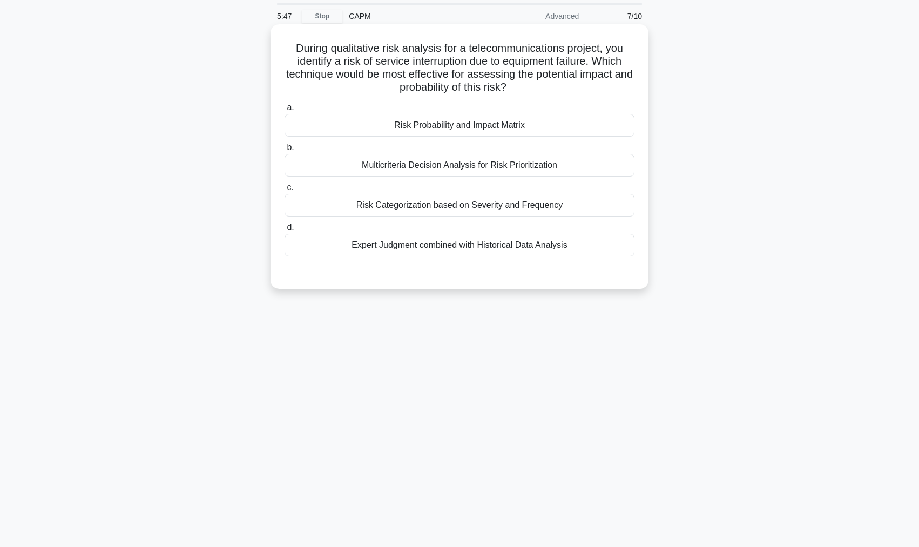
click at [481, 126] on div "Risk Probability and Impact Matrix" at bounding box center [460, 125] width 350 height 23
click at [285, 111] on input "a. Risk Probability and Impact Matrix" at bounding box center [285, 107] width 0 height 7
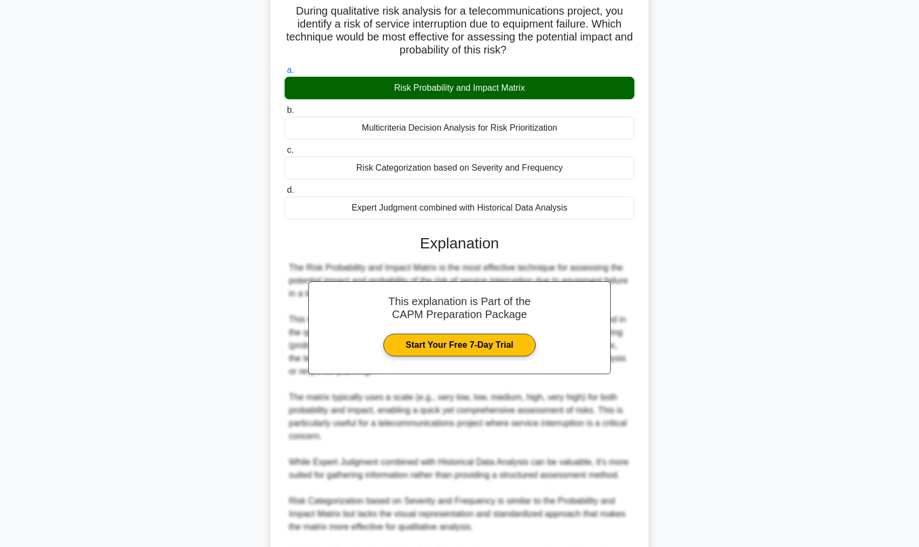
scroll to position [210, 0]
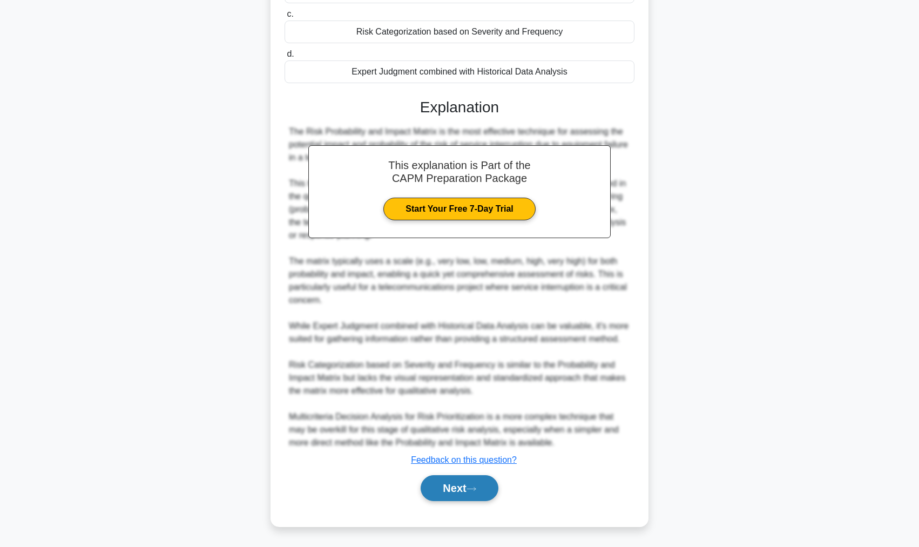
click at [454, 495] on button "Next" at bounding box center [459, 488] width 77 height 26
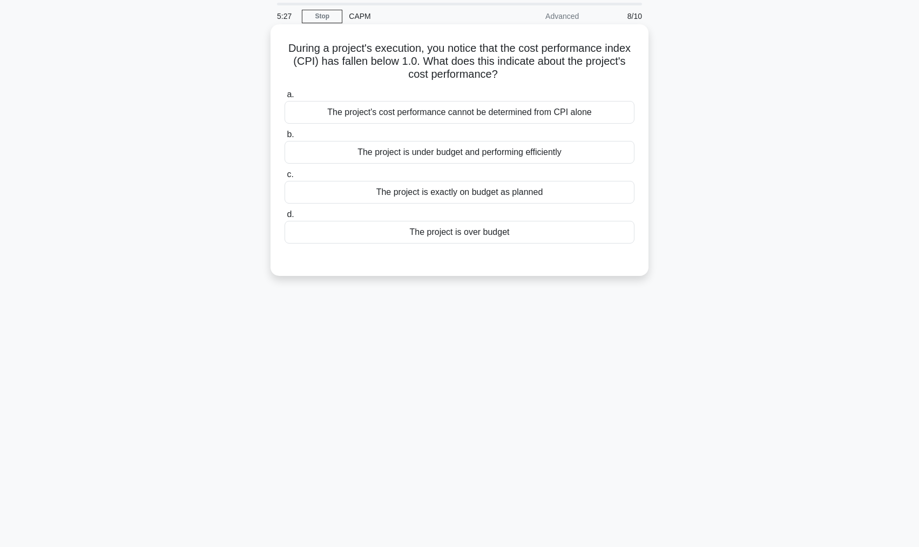
drag, startPoint x: 459, startPoint y: 63, endPoint x: 532, endPoint y: 73, distance: 74.2
click at [532, 73] on h5 "During a project's execution, you notice that the cost performance index (CPI) …" at bounding box center [460, 62] width 352 height 40
click at [410, 95] on label "a. The project's cost performance cannot be determined from CPI alone" at bounding box center [460, 106] width 350 height 36
click at [285, 95] on input "a. The project's cost performance cannot be determined from CPI alone" at bounding box center [285, 94] width 0 height 7
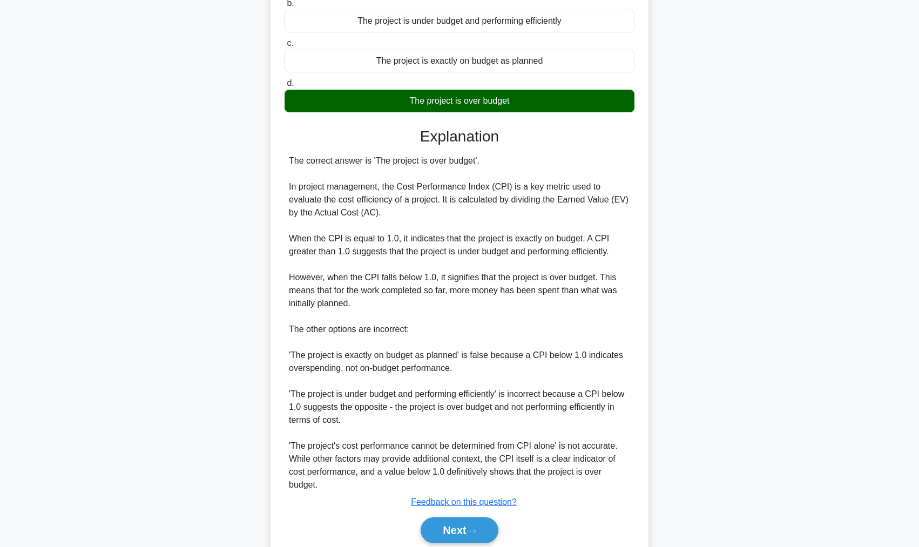
scroll to position [211, 0]
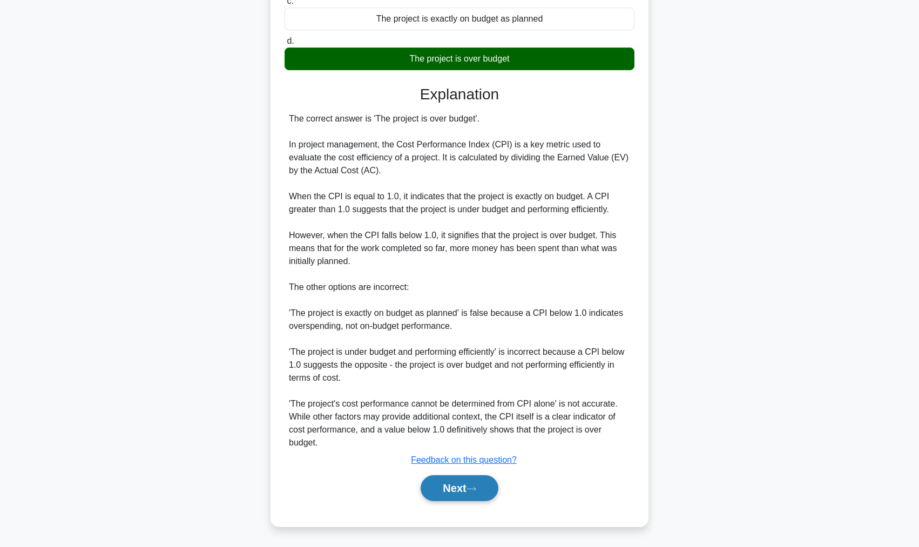
click at [485, 479] on button "Next" at bounding box center [459, 488] width 77 height 26
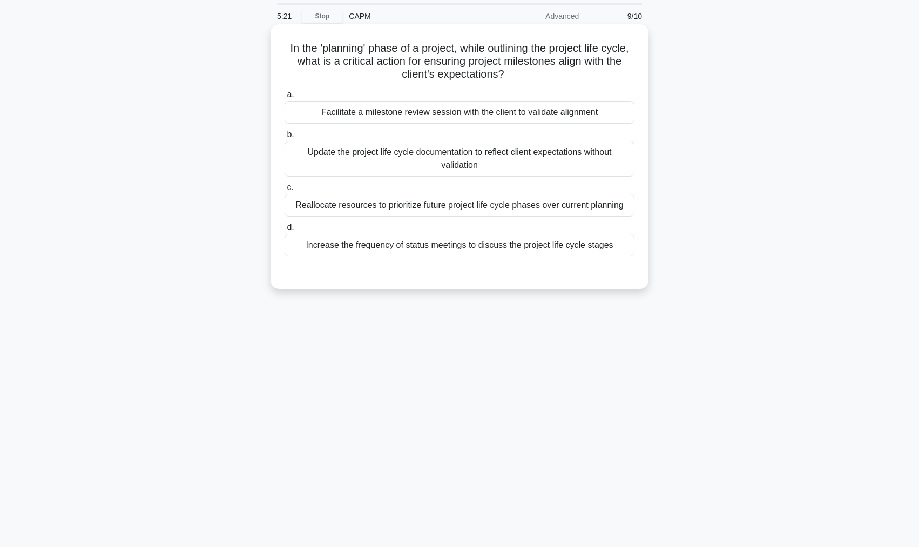
scroll to position [36, 0]
drag, startPoint x: 342, startPoint y: 57, endPoint x: 607, endPoint y: 70, distance: 264.4
click at [607, 70] on h5 "In the 'planning' phase of a project, while outlining the project life cycle, w…" at bounding box center [460, 62] width 352 height 40
click at [459, 118] on div "Facilitate a milestone review session with the client to validate alignment" at bounding box center [460, 112] width 350 height 23
click at [285, 98] on input "a. Facilitate a milestone review session with the client to validate alignment" at bounding box center [285, 94] width 0 height 7
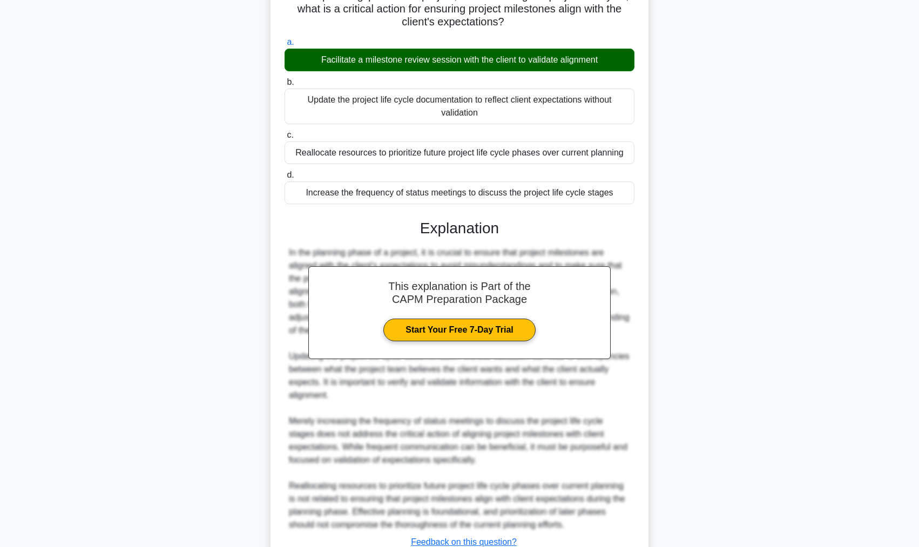
scroll to position [171, 0]
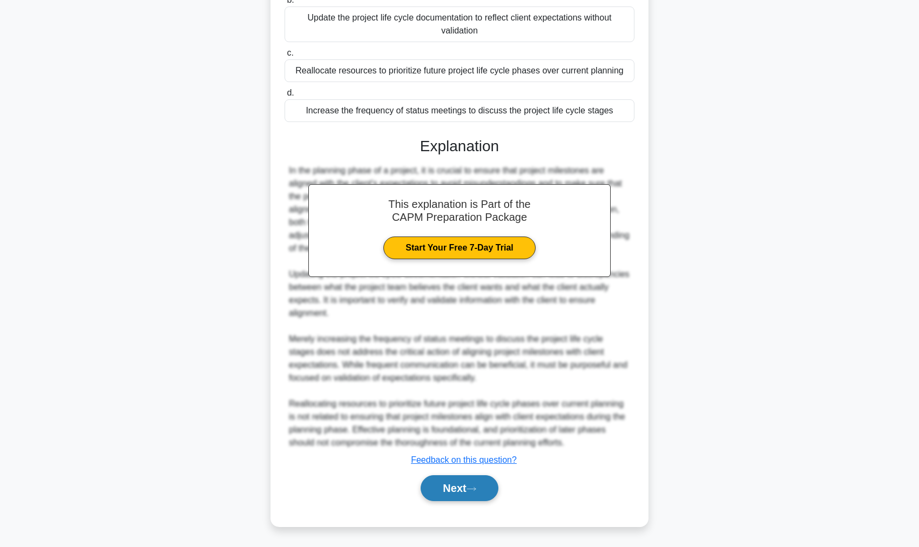
click at [463, 497] on button "Next" at bounding box center [459, 488] width 77 height 26
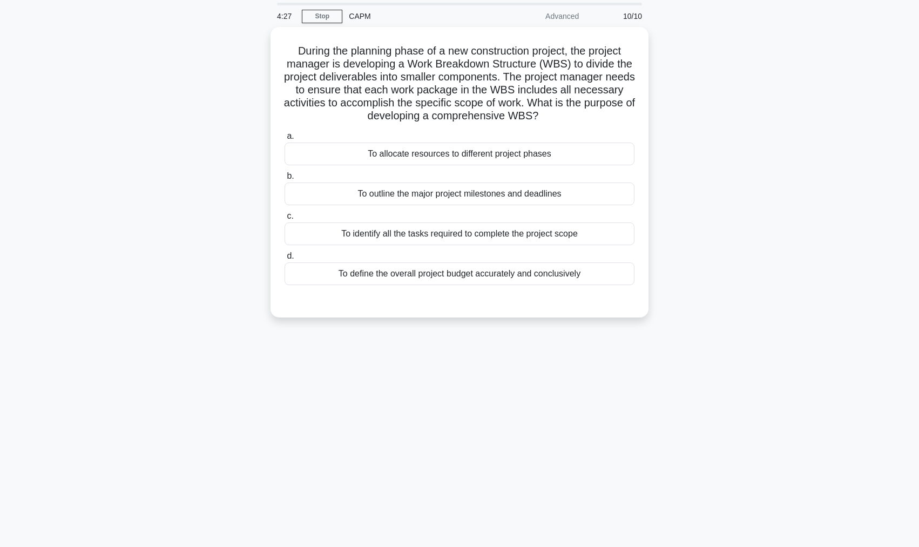
scroll to position [36, 0]
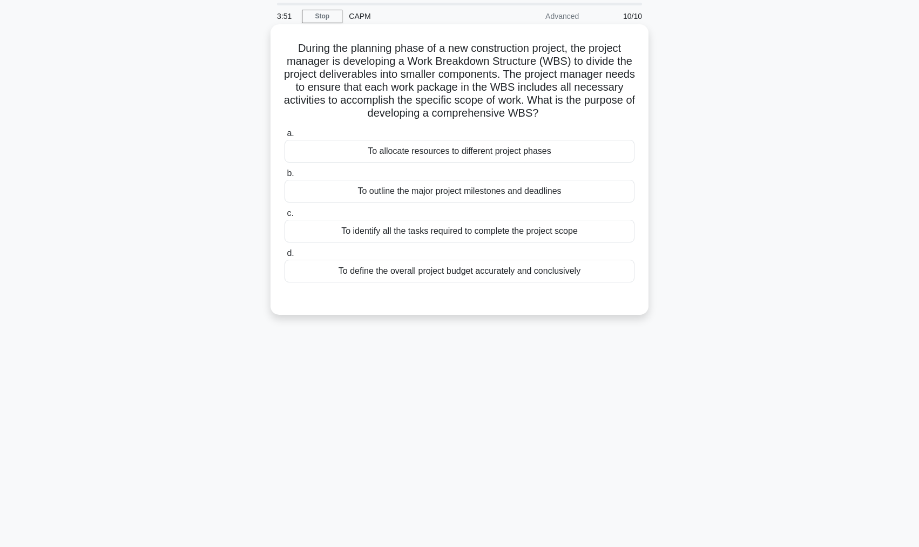
click at [497, 198] on div "To outline the major project milestones and deadlines" at bounding box center [460, 191] width 350 height 23
click at [285, 177] on input "b. To outline the major project milestones and deadlines" at bounding box center [285, 173] width 0 height 7
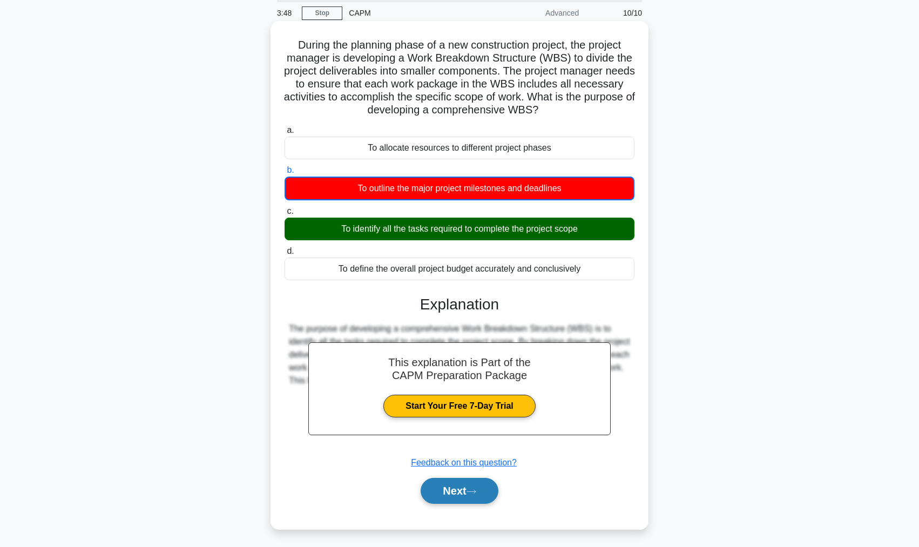
scroll to position [43, 0]
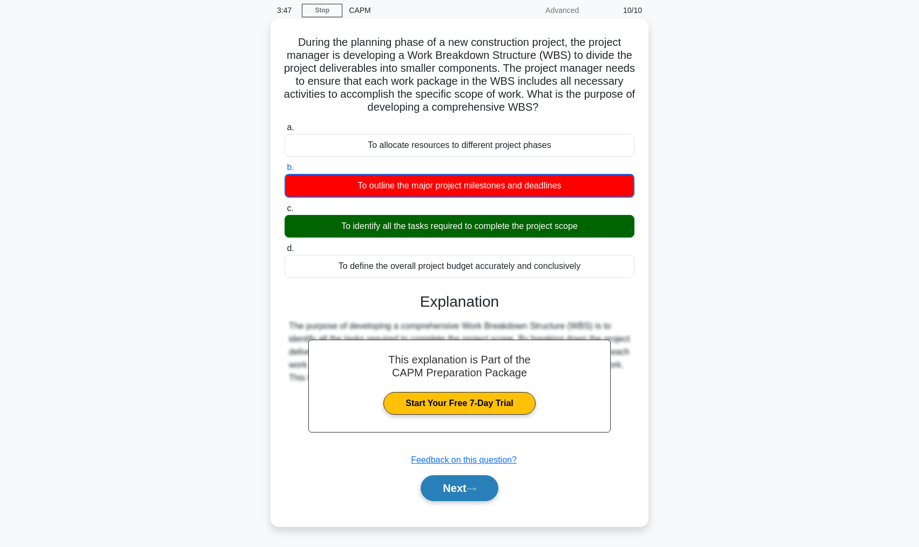
click at [465, 495] on button "Next" at bounding box center [459, 488] width 77 height 26
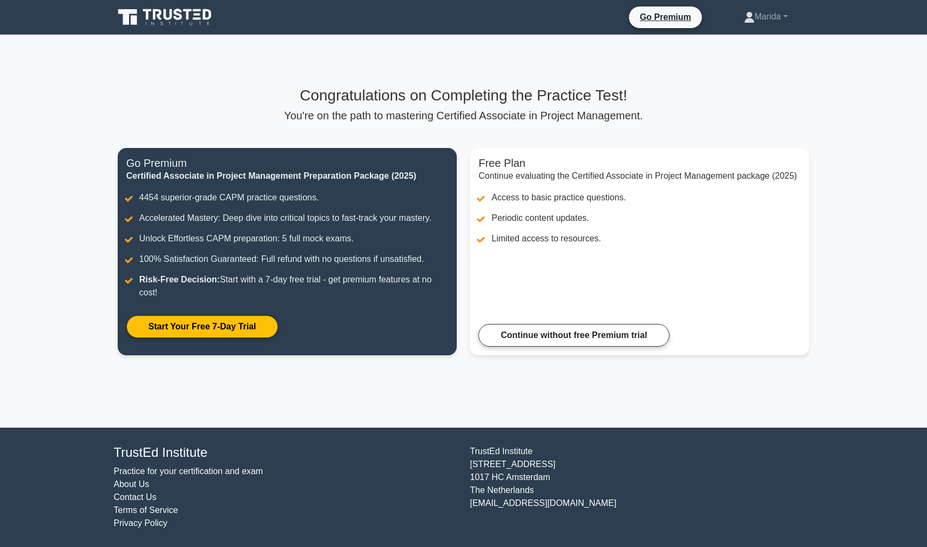
click at [148, 23] on icon at bounding box center [166, 17] width 104 height 21
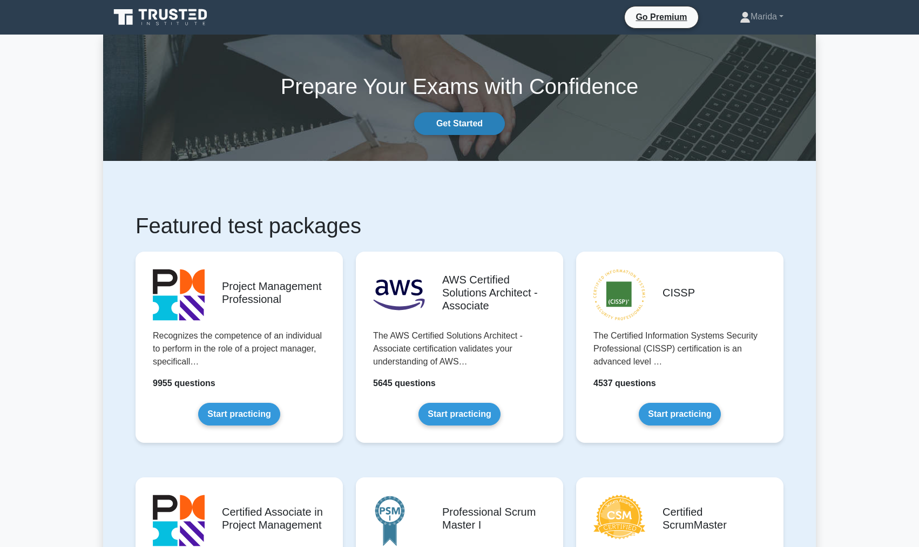
click at [467, 129] on link "Get Started" at bounding box center [459, 123] width 91 height 23
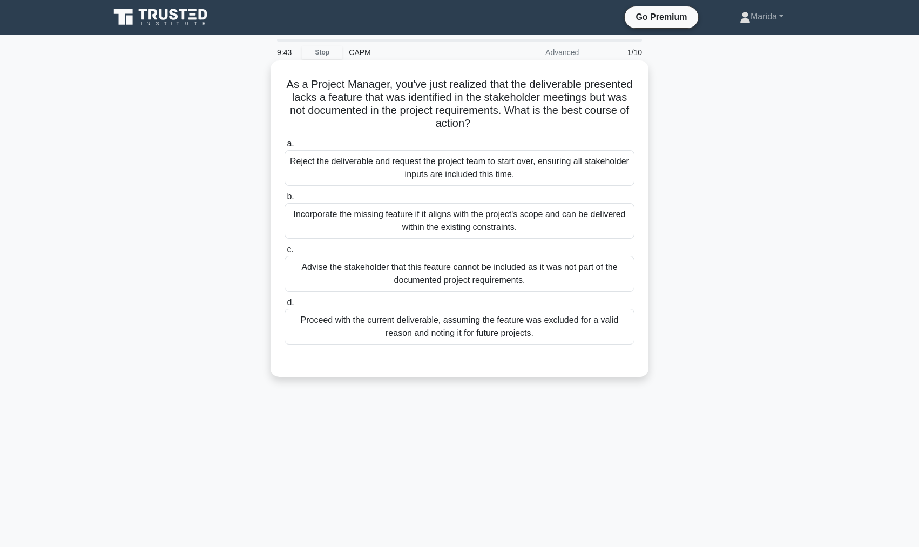
click at [581, 293] on div "a. Reject the deliverable and request the project team to start over, ensuring …" at bounding box center [459, 241] width 363 height 212
click at [571, 280] on div "Advise the stakeholder that this feature cannot be included as it was not part …" at bounding box center [460, 274] width 350 height 36
click at [285, 253] on input "c. Advise the stakeholder that this feature cannot be included as it was not pa…" at bounding box center [285, 249] width 0 height 7
